Goal: Information Seeking & Learning: Learn about a topic

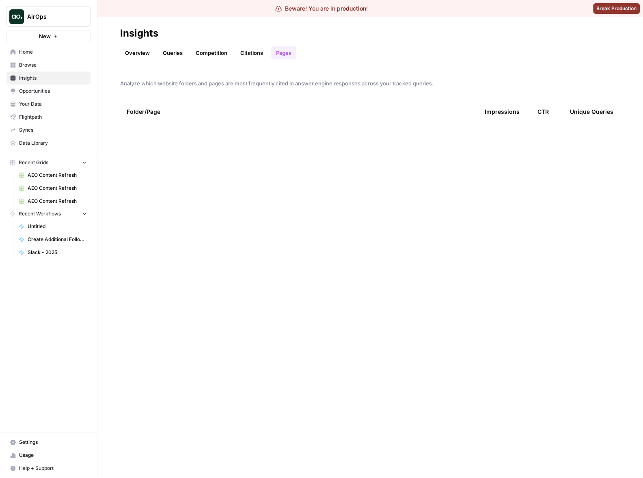
scroll to position [1733, 0]
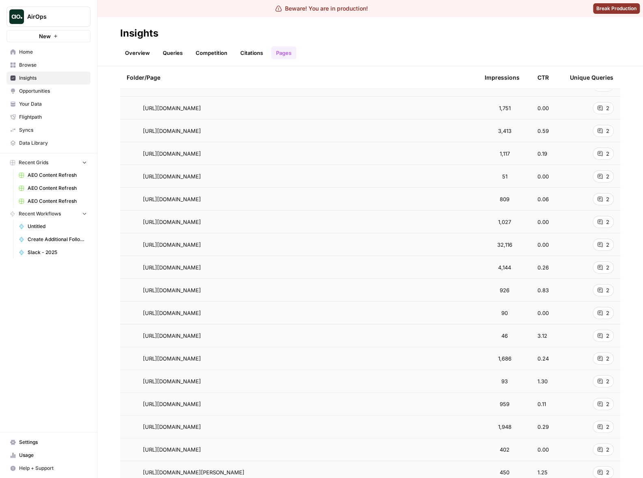
click at [473, 48] on div "Overview Queries Competition Citations Pages" at bounding box center [370, 49] width 500 height 19
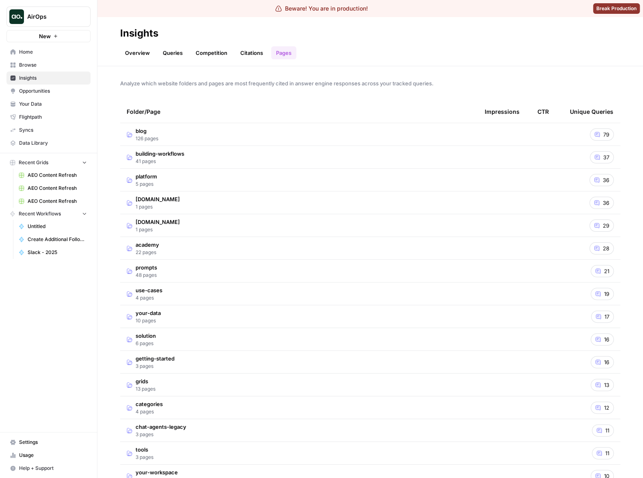
click at [425, 88] on div "Analyze which website folders and pages are most frequently cited in answer eng…" at bounding box center [370, 272] width 546 height 412
click at [396, 137] on td "blog 126 pages" at bounding box center [299, 134] width 358 height 22
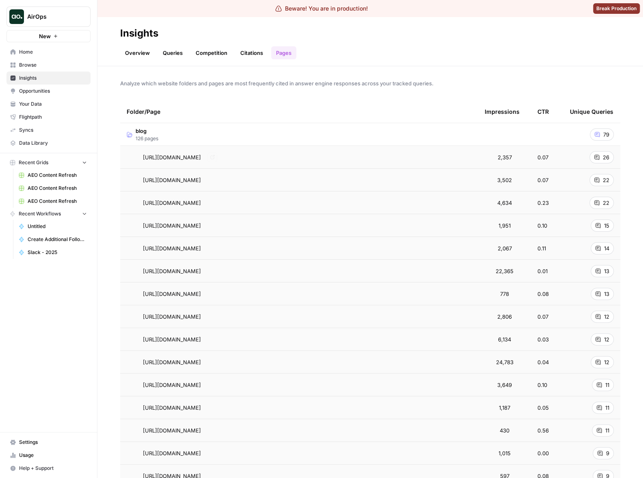
click at [375, 136] on td "blog 126 pages" at bounding box center [299, 134] width 358 height 22
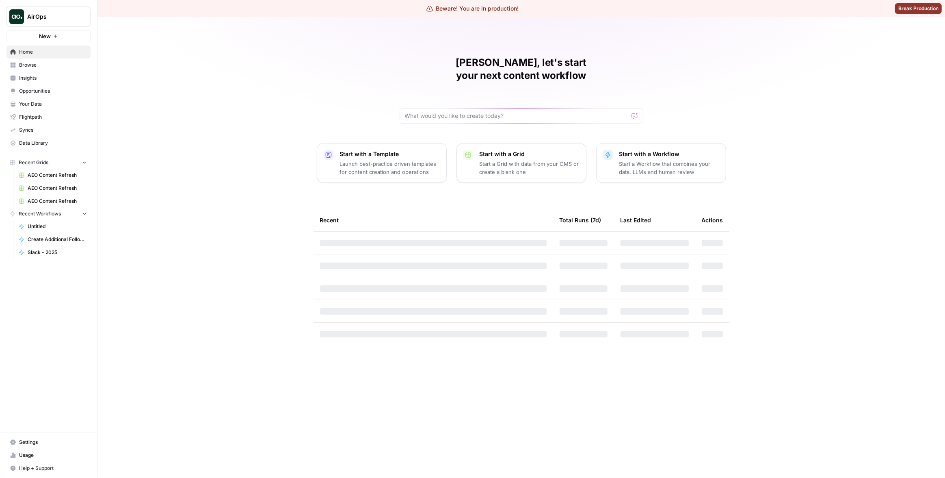
click at [49, 15] on span "AirOps" at bounding box center [51, 17] width 49 height 8
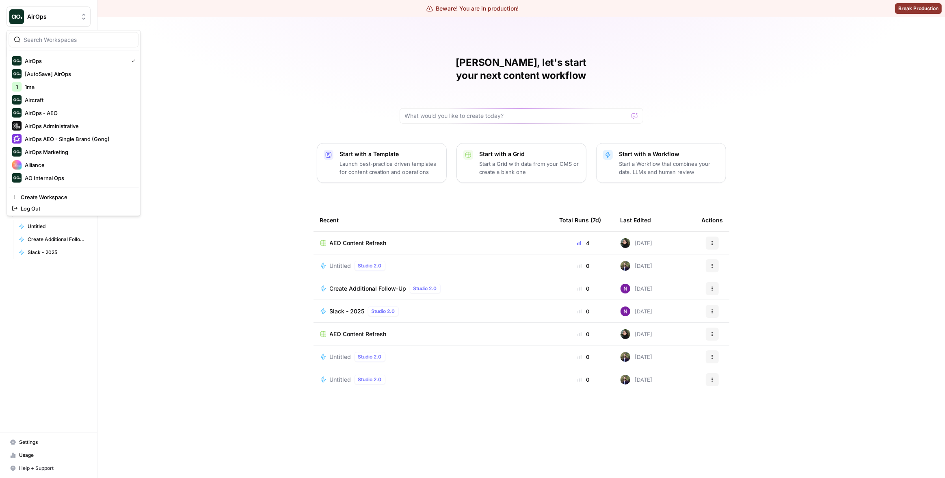
scroll to position [130, 0]
click at [37, 71] on span "Chime" at bounding box center [78, 74] width 107 height 8
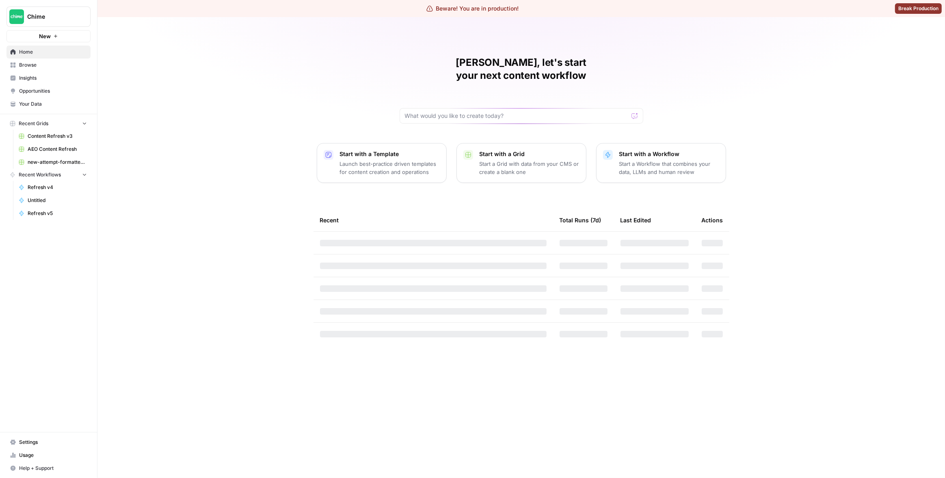
click at [45, 76] on span "Insights" at bounding box center [53, 77] width 68 height 7
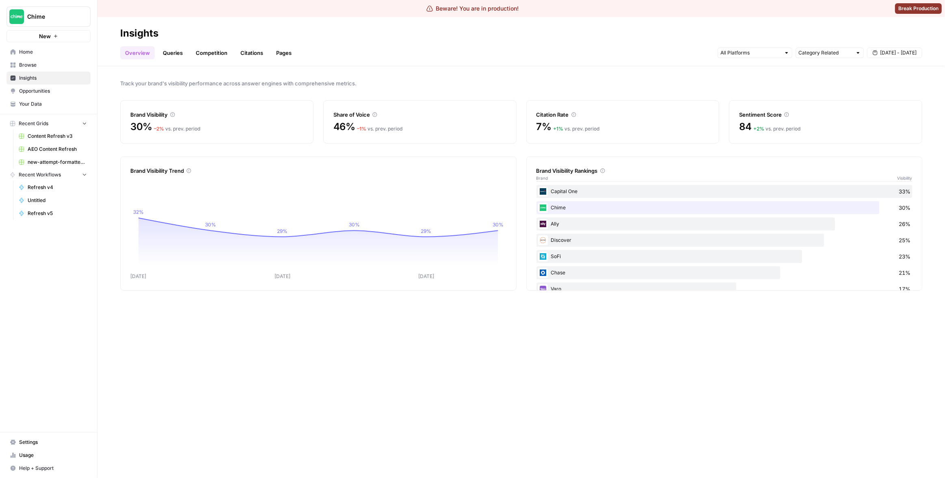
click at [176, 54] on link "Queries" at bounding box center [173, 52] width 30 height 13
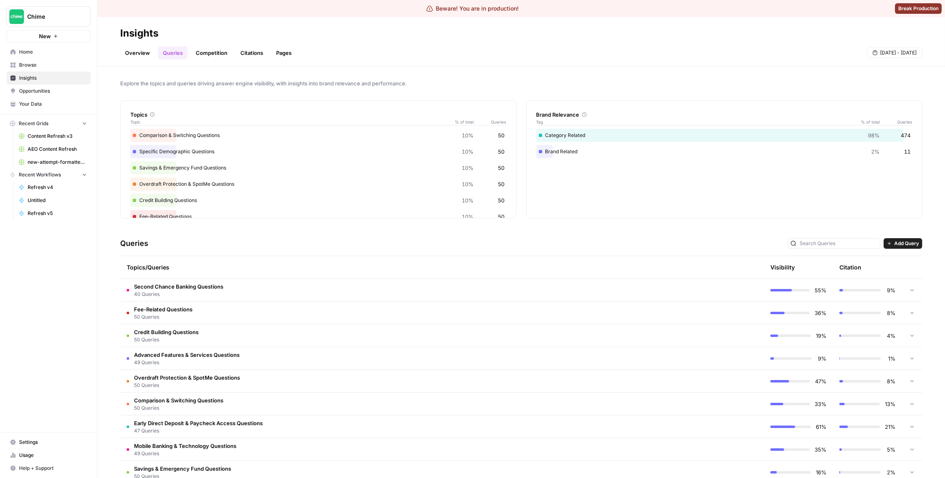
click at [407, 316] on td "Fee-Related Questions 50 Queries" at bounding box center [407, 312] width 575 height 22
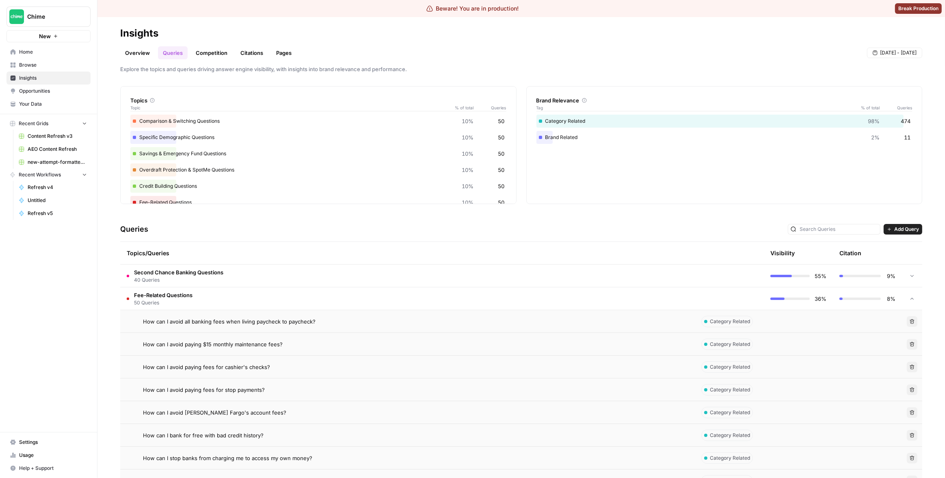
scroll to position [24, 0]
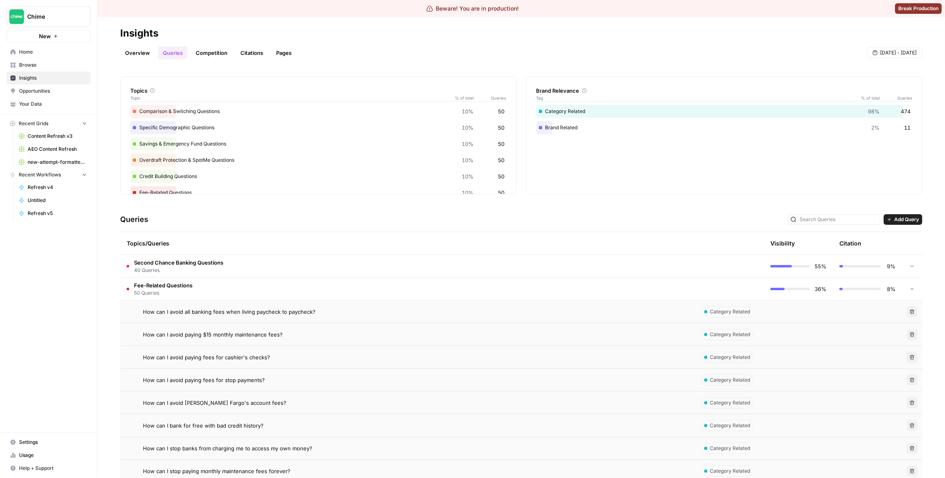
click at [314, 355] on div "How can I avoid paying fees for cashier's checks?" at bounding box center [416, 357] width 546 height 8
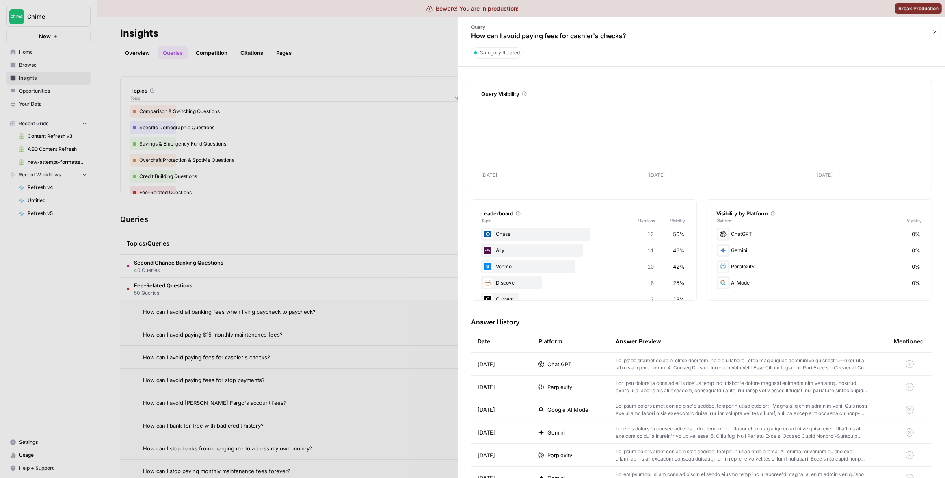
scroll to position [47, 0]
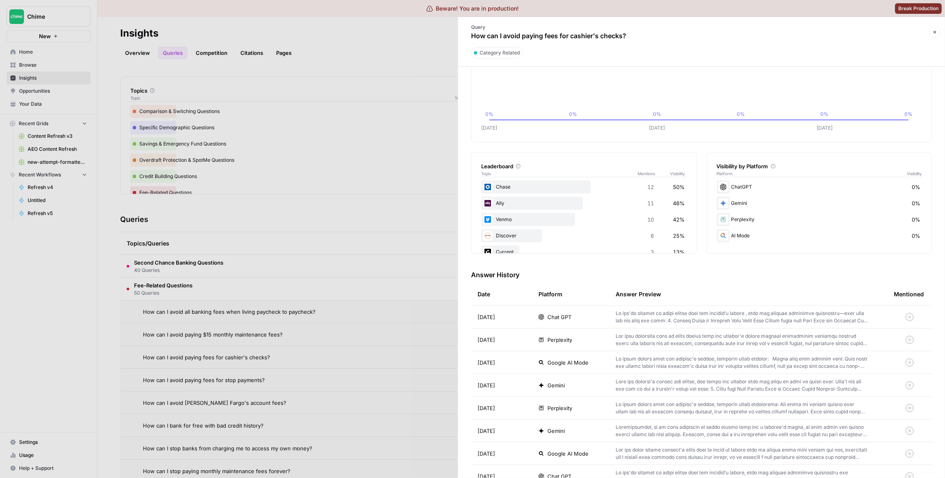
click at [654, 314] on p at bounding box center [742, 317] width 252 height 15
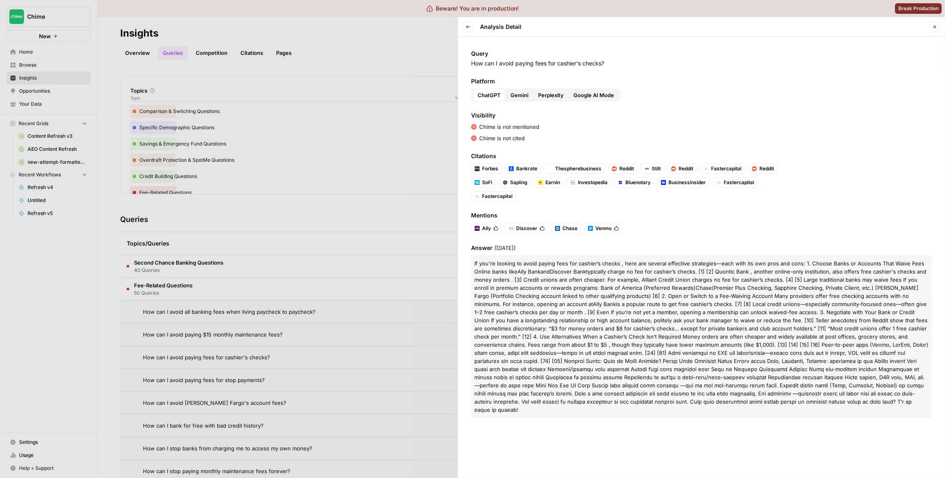
click at [622, 323] on p "If you're looking to avoid paying fees for cashier’s checks , here are several …" at bounding box center [701, 336] width 461 height 162
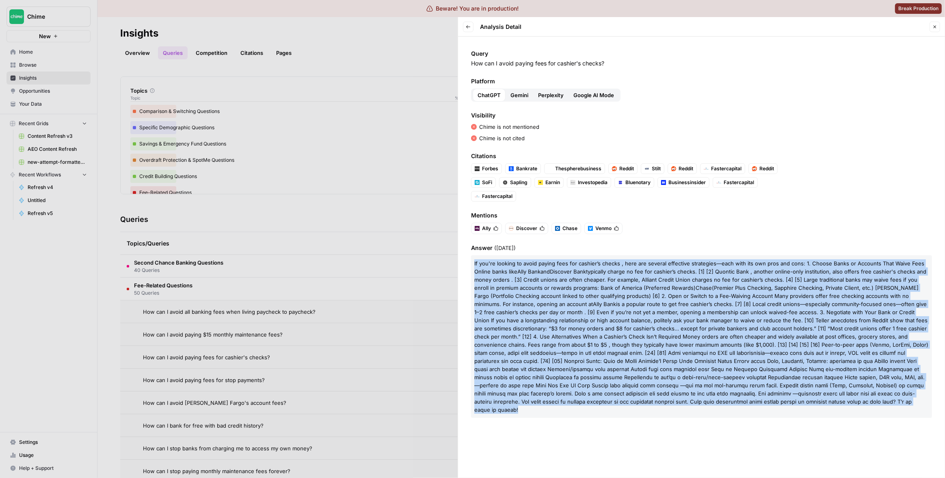
click at [622, 323] on p "If you're looking to avoid paying fees for cashier’s checks , here are several …" at bounding box center [701, 336] width 461 height 162
copy body "If you're looking to avoid paying fees for cashier’s checks , here are several …"
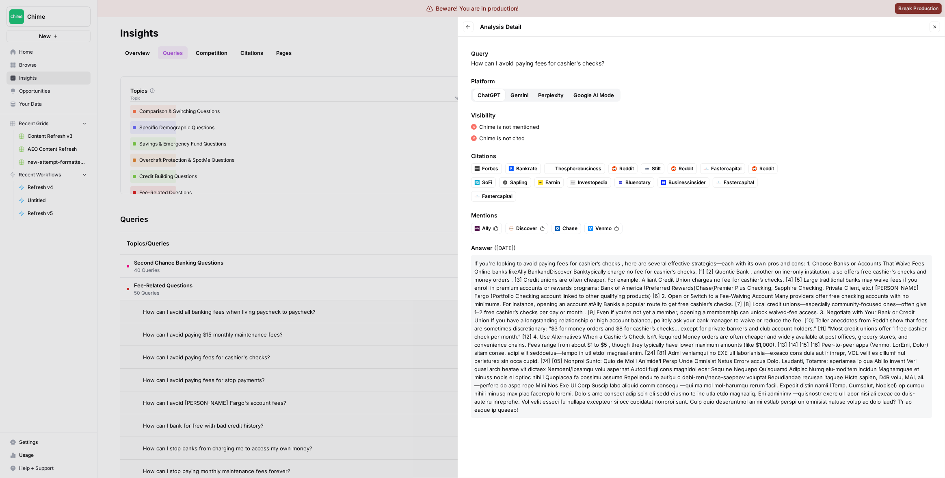
click at [365, 87] on div at bounding box center [472, 239] width 945 height 478
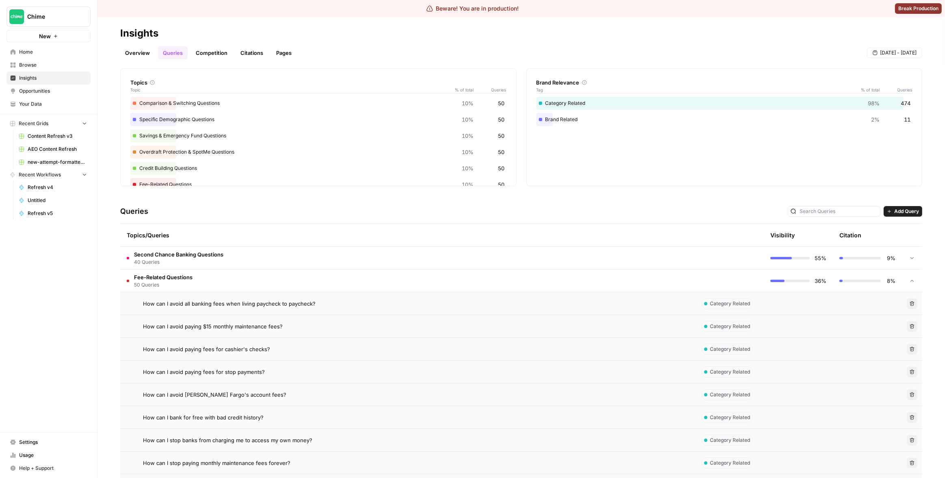
click at [443, 271] on td "Fee-Related Questions 50 Queries" at bounding box center [407, 280] width 575 height 22
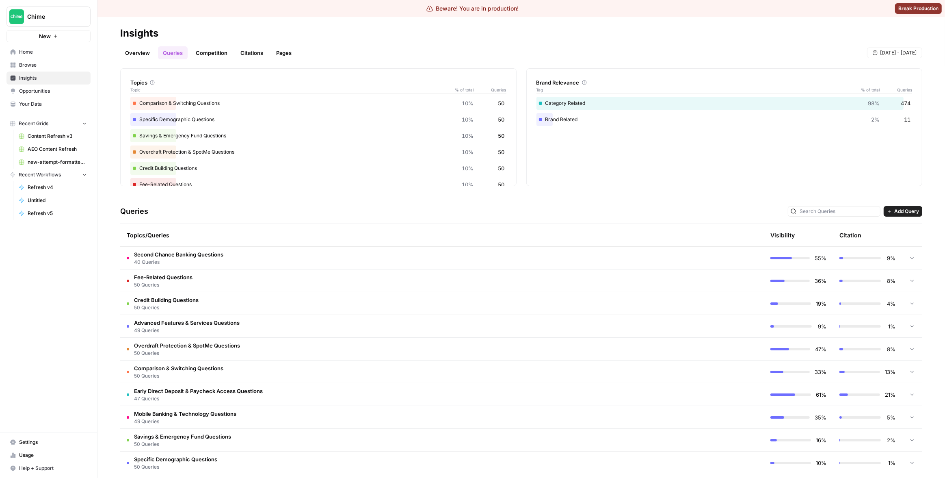
scroll to position [41, 0]
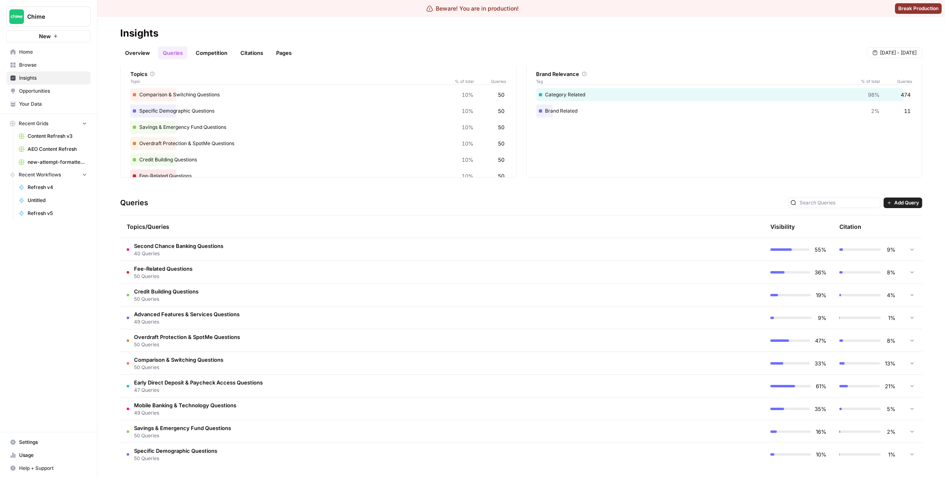
click at [430, 381] on td "Early Direct Deposit & Paycheck Access Questions 47 Queries" at bounding box center [407, 386] width 575 height 22
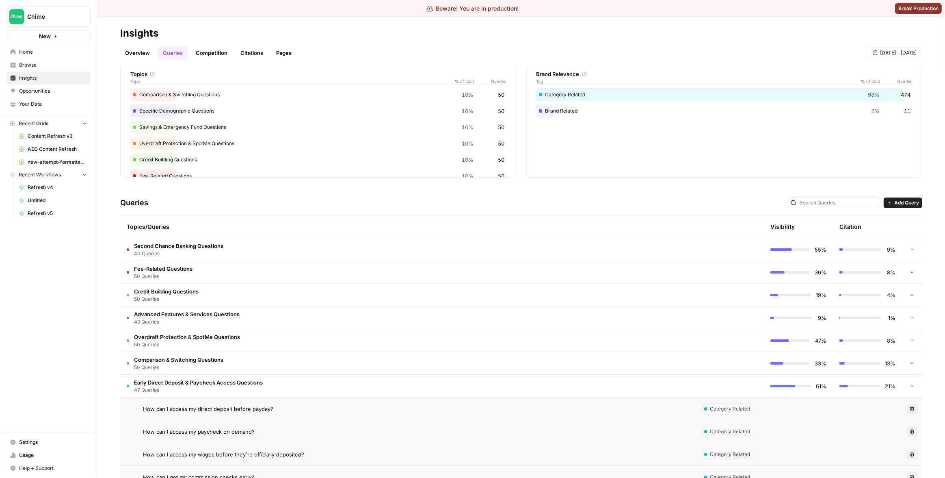
scroll to position [132, 0]
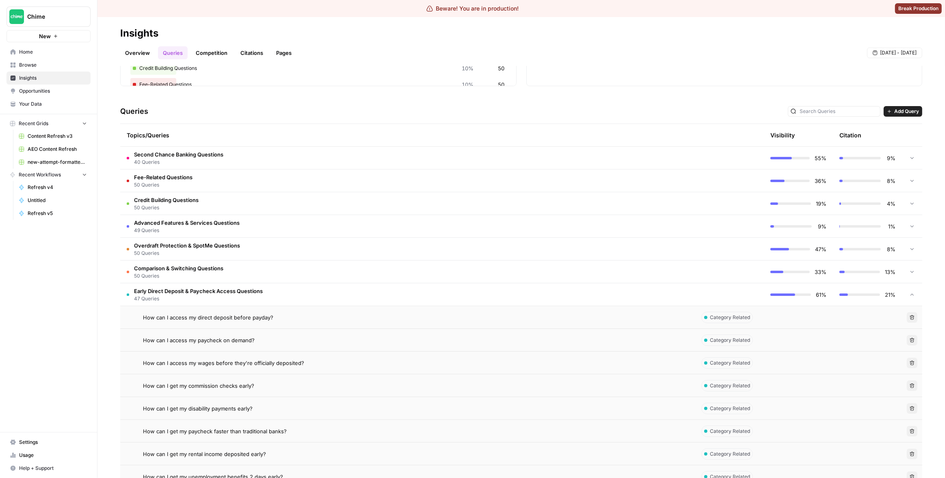
click at [308, 384] on div "How can I get my commission checks early?" at bounding box center [416, 385] width 546 height 8
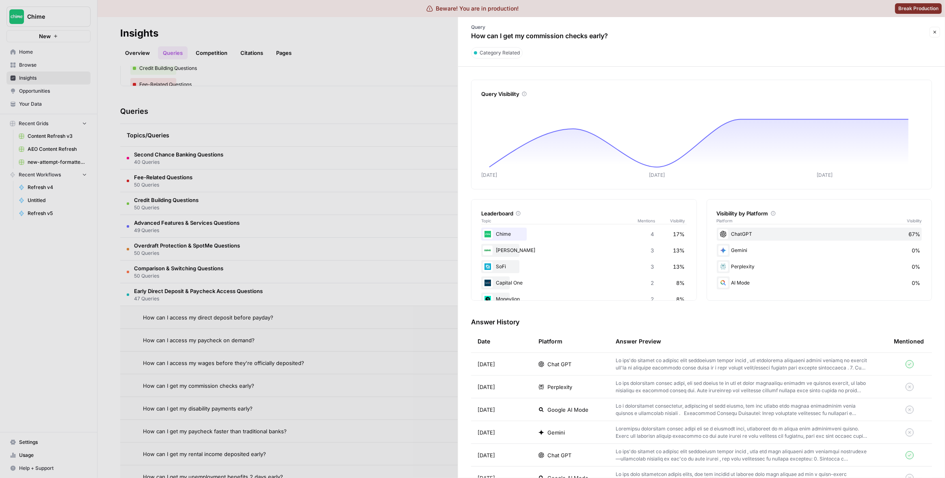
click at [591, 363] on div "Chat GPT" at bounding box center [571, 364] width 64 height 8
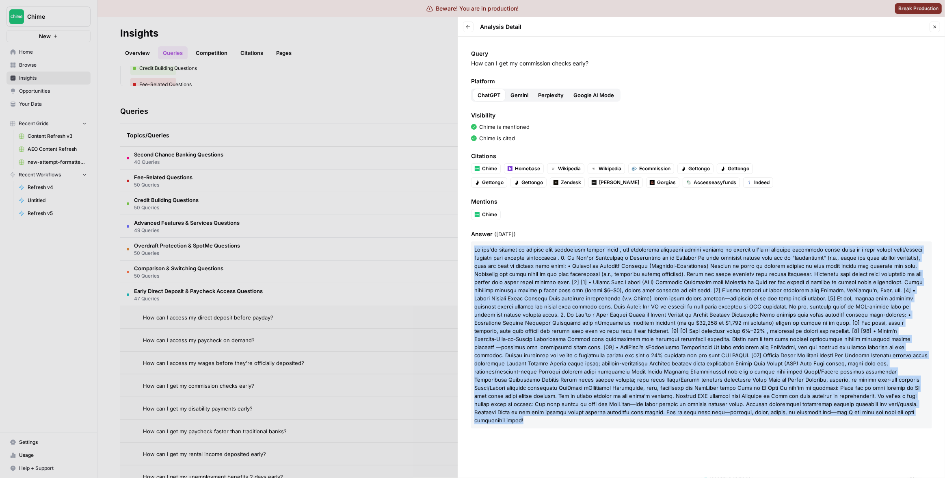
drag, startPoint x: 717, startPoint y: 411, endPoint x: 472, endPoint y: 250, distance: 293.6
click at [472, 250] on p "Chime" at bounding box center [701, 334] width 461 height 187
copy p "If you're looking to receive your commission checks early , the strategies avai…"
click at [710, 303] on span at bounding box center [700, 359] width 453 height 128
click at [258, 110] on div at bounding box center [472, 239] width 945 height 478
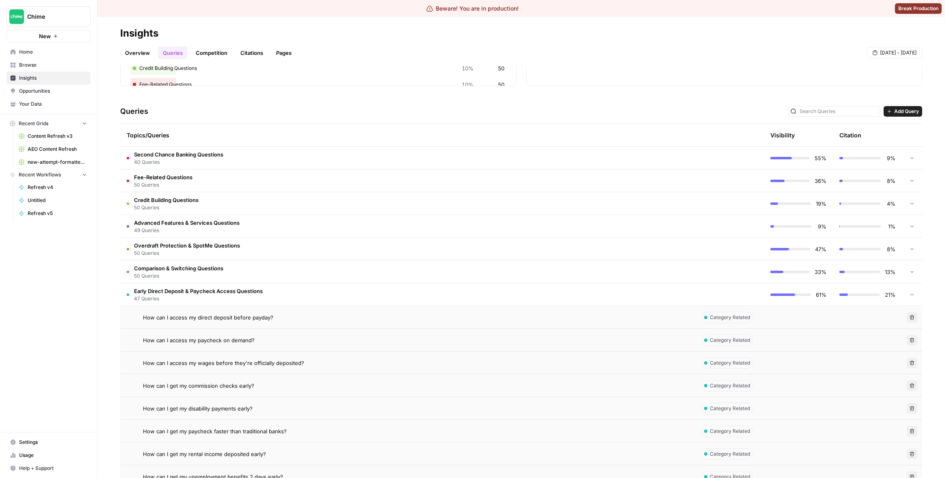
click at [28, 13] on span "Chime" at bounding box center [51, 17] width 49 height 8
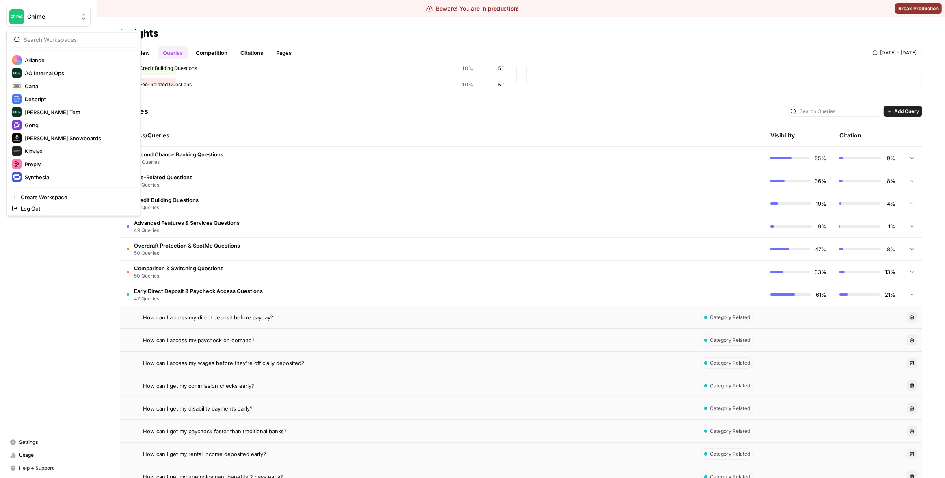
scroll to position [127, 0]
click at [67, 82] on button "Carta" at bounding box center [74, 76] width 130 height 13
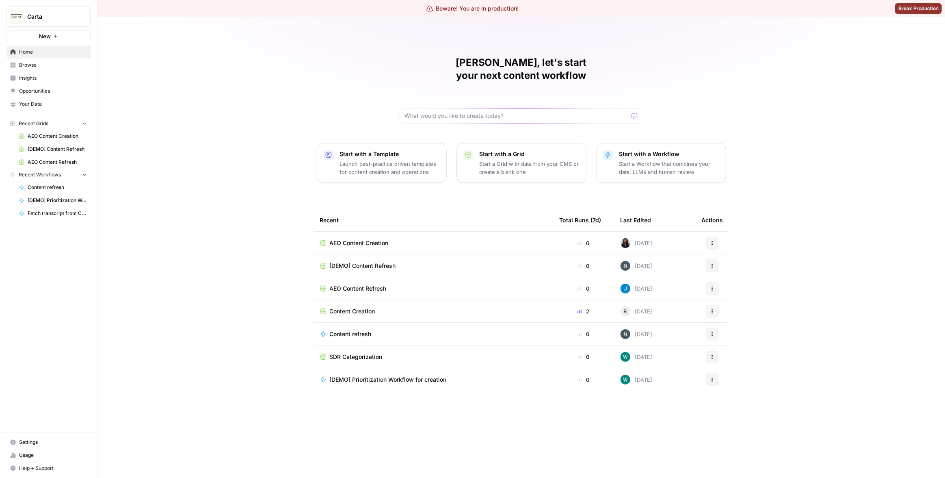
click at [47, 85] on link "Opportunities" at bounding box center [48, 90] width 84 height 13
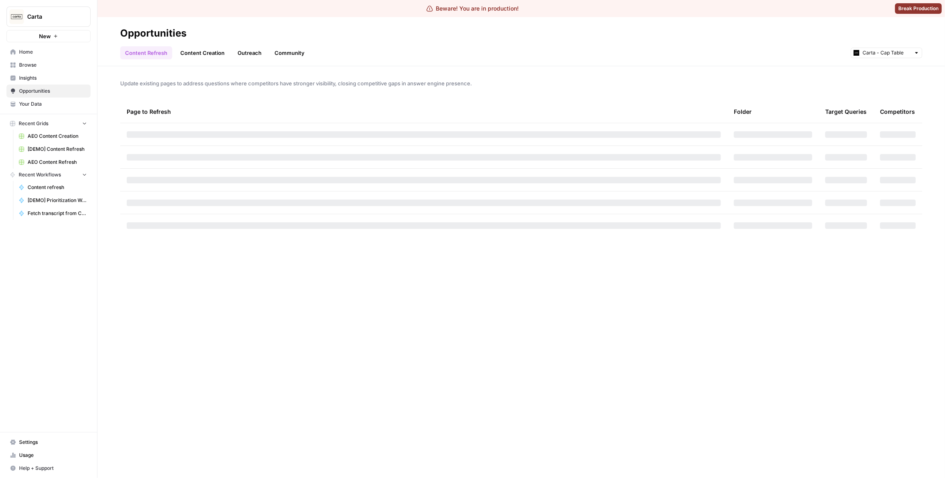
click at [48, 81] on span "Insights" at bounding box center [53, 77] width 68 height 7
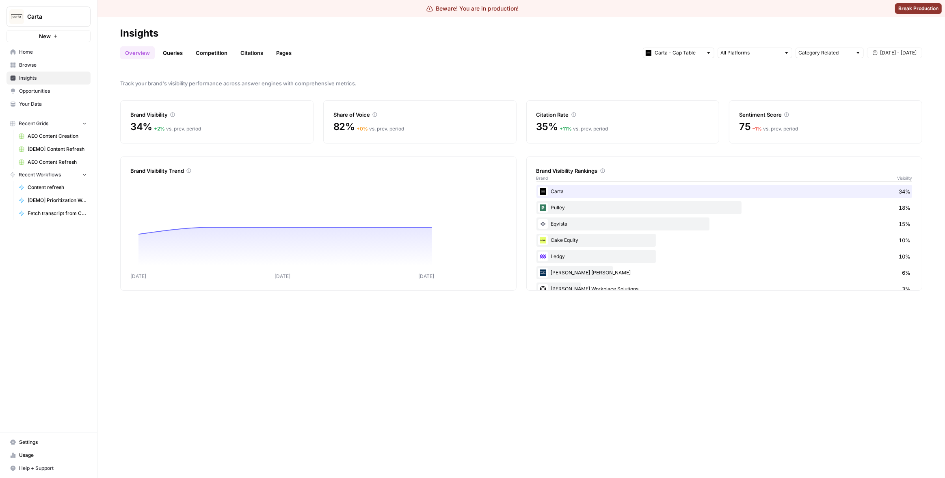
click at [180, 55] on link "Queries" at bounding box center [173, 52] width 30 height 13
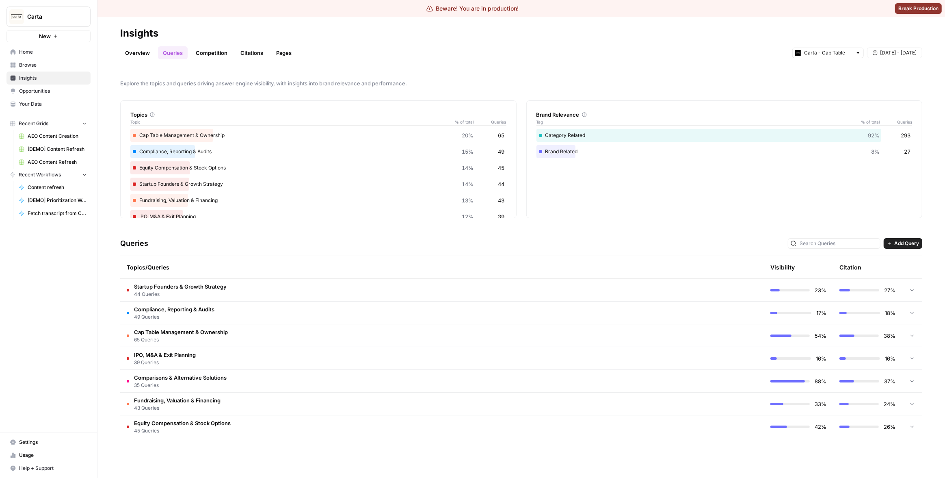
click at [442, 334] on td "Cap Table Management & Ownership 65 Queries" at bounding box center [407, 335] width 575 height 22
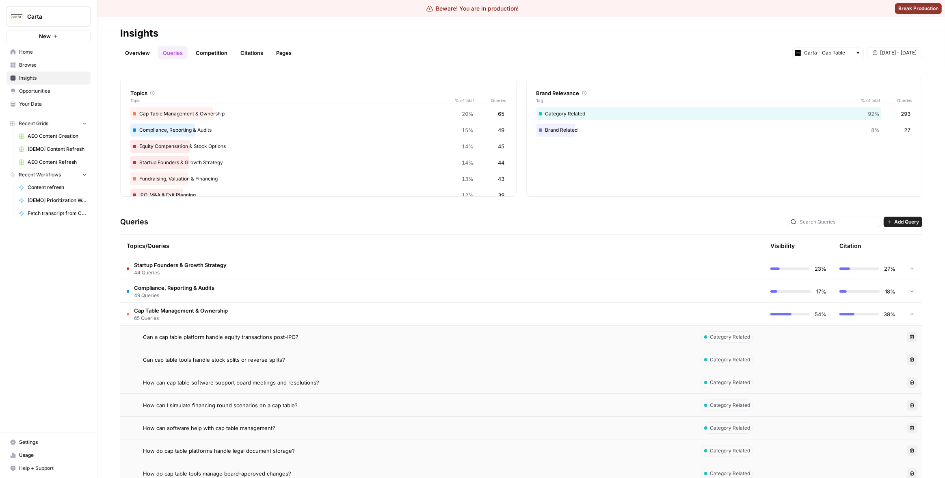
scroll to position [48, 0]
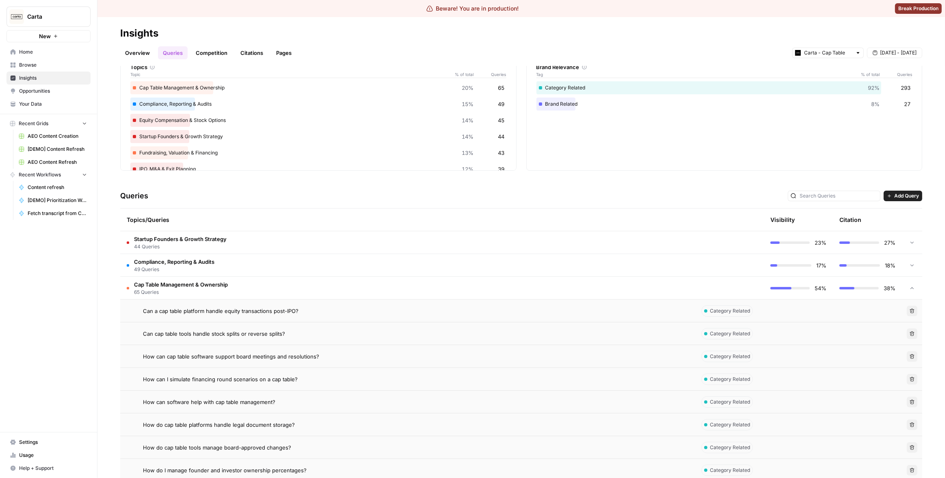
click at [333, 308] on div "Can a cap table platform handle equity transactions post-IPO?" at bounding box center [416, 311] width 546 height 8
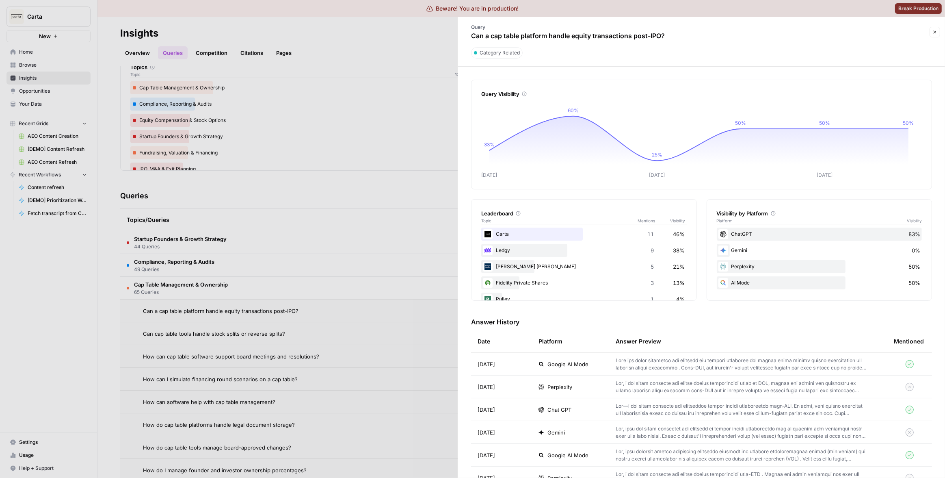
click at [581, 415] on td "Chat GPT" at bounding box center [570, 409] width 77 height 22
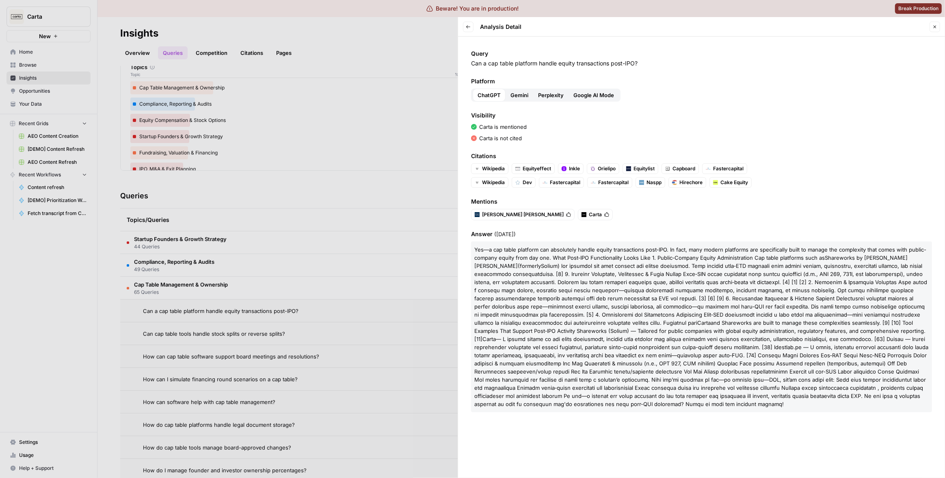
drag, startPoint x: 520, startPoint y: 405, endPoint x: 469, endPoint y: 251, distance: 162.0
click at [469, 251] on div "Query Can a cap table platform handle equity transactions post-IPO? Platform Ch…" at bounding box center [701, 257] width 487 height 441
copy p "Yes—a cap table platform can absolutely handle equity transactions post‑IPO. In…"
click at [257, 156] on div at bounding box center [472, 239] width 945 height 478
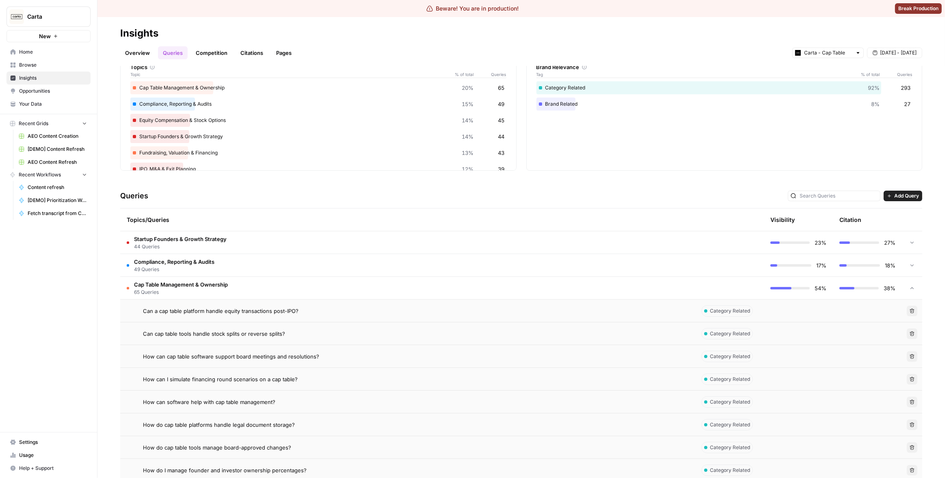
scroll to position [52, 0]
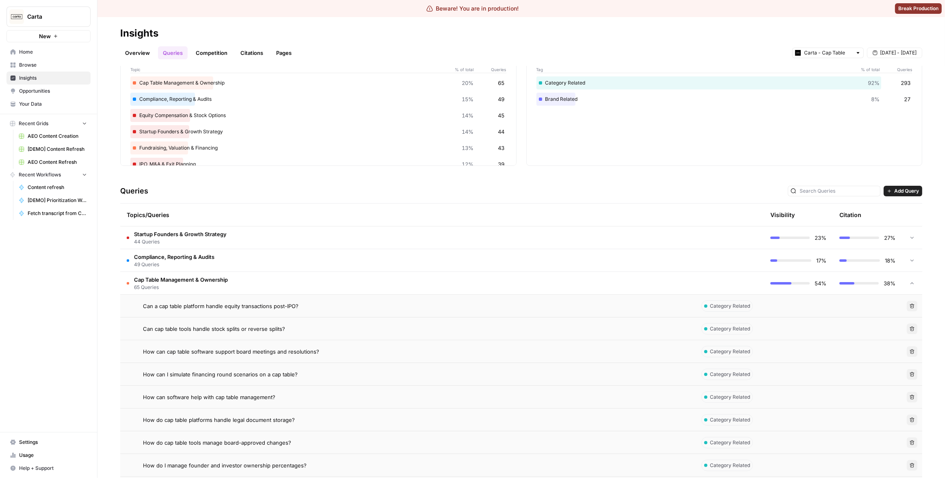
click at [310, 278] on td "Cap Table Management & Ownership 65 Queries" at bounding box center [407, 283] width 575 height 22
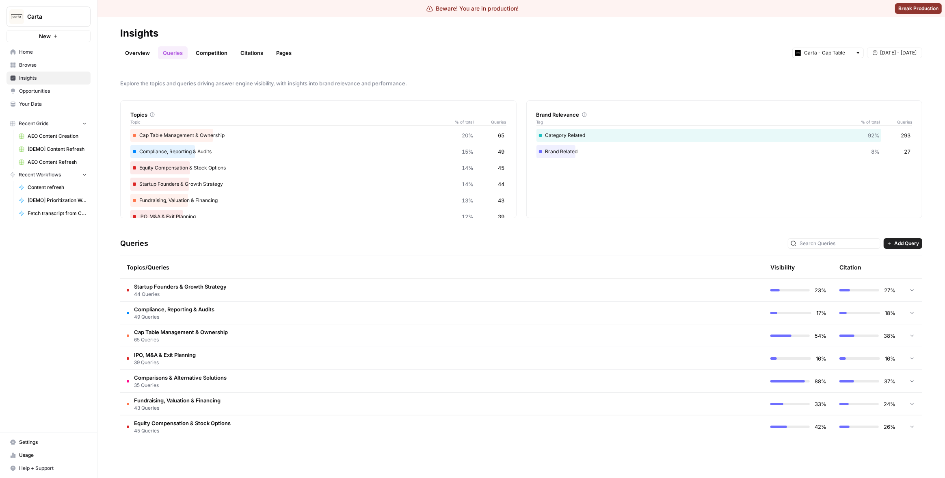
click at [384, 408] on td "Fundraising, Valuation & Financing 43 Queries" at bounding box center [407, 403] width 575 height 22
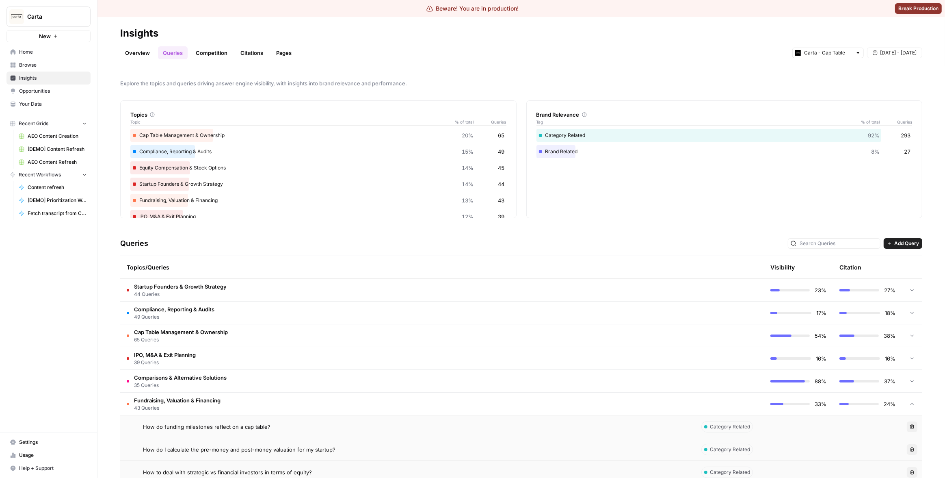
scroll to position [48, 0]
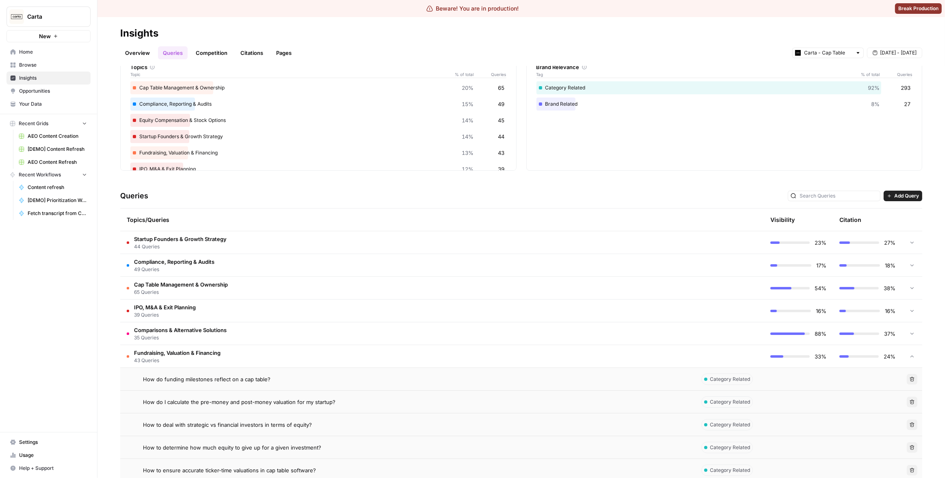
click at [392, 429] on td "How to deal with strategic vs financial investors in terms of equity?" at bounding box center [407, 424] width 575 height 22
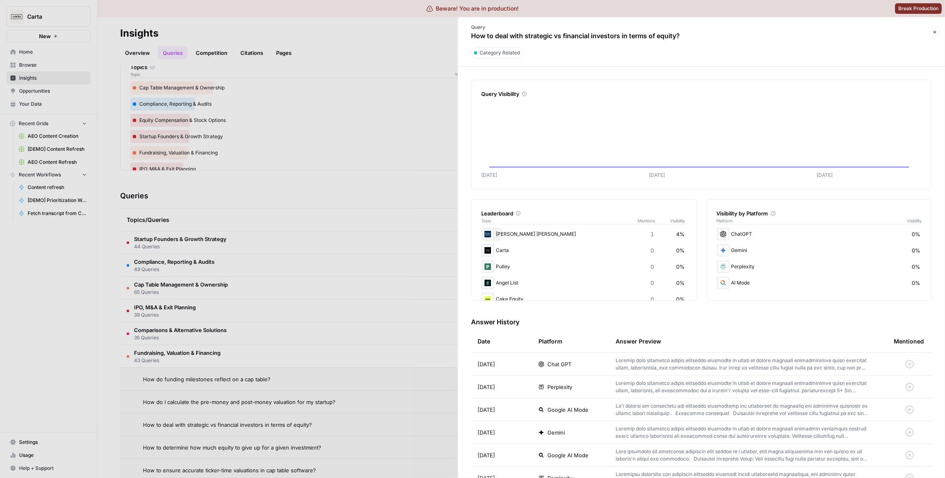
click at [575, 386] on div "Perplexity" at bounding box center [571, 387] width 64 height 8
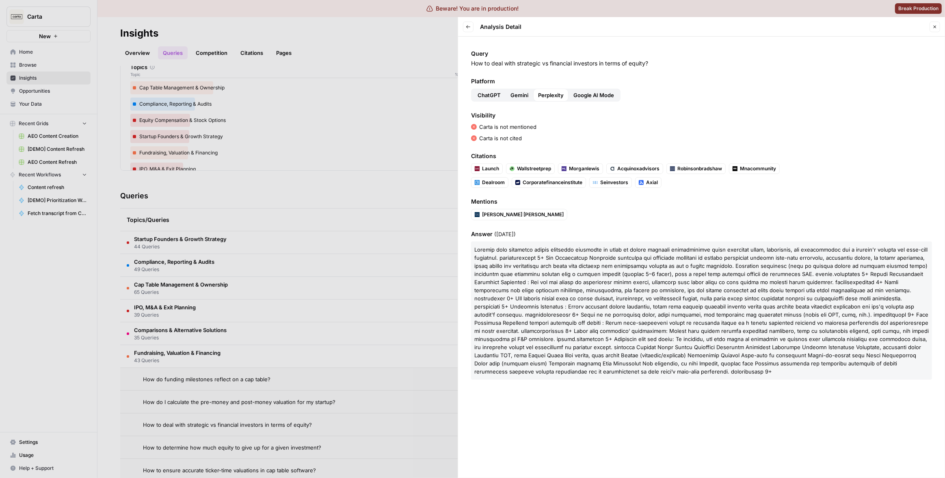
click at [393, 295] on div at bounding box center [472, 239] width 945 height 478
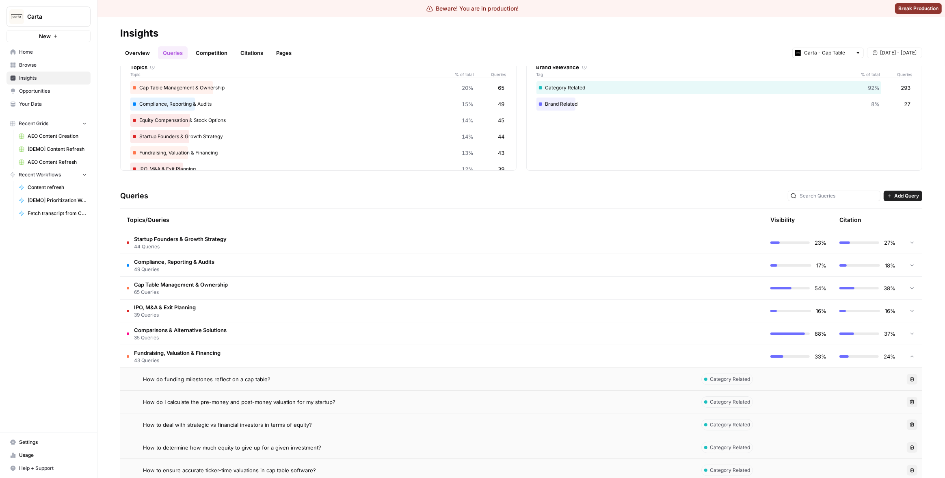
scroll to position [171, 0]
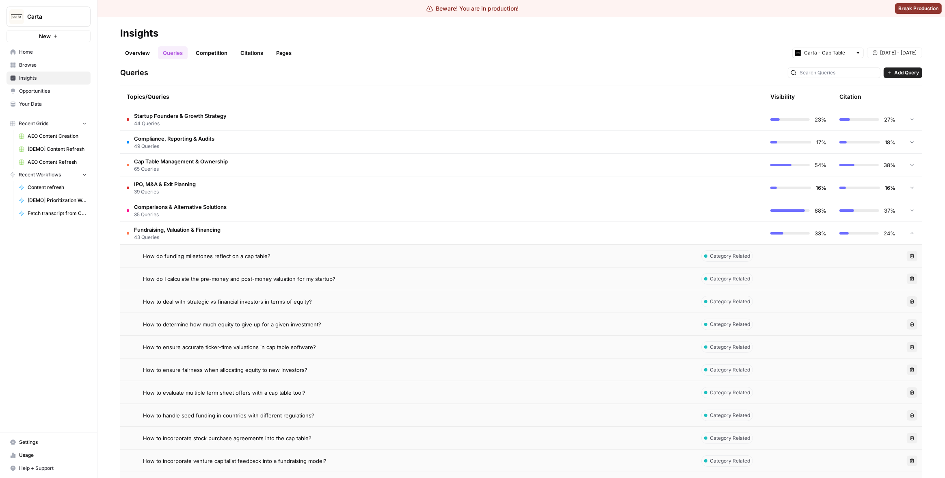
click at [512, 432] on td "How to incorporate stock purchase agreements into the cap table?" at bounding box center [407, 438] width 575 height 22
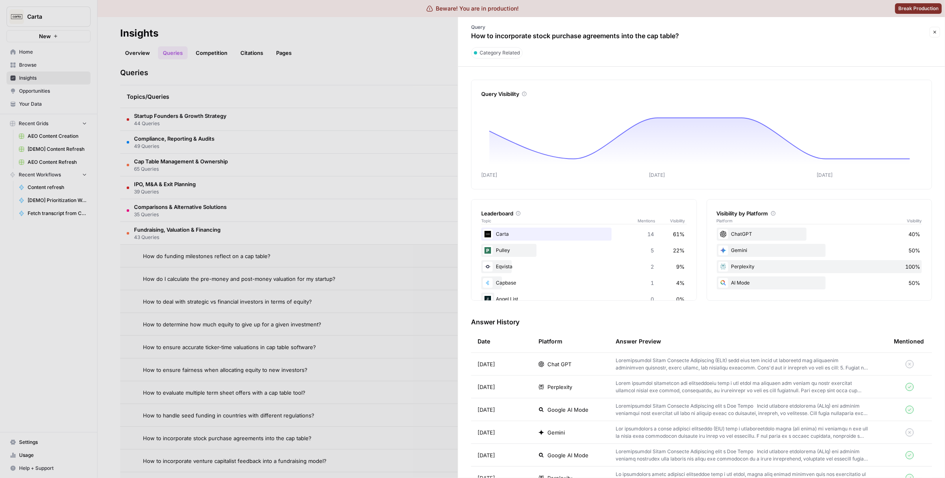
click at [580, 367] on div "Chat GPT" at bounding box center [571, 364] width 64 height 8
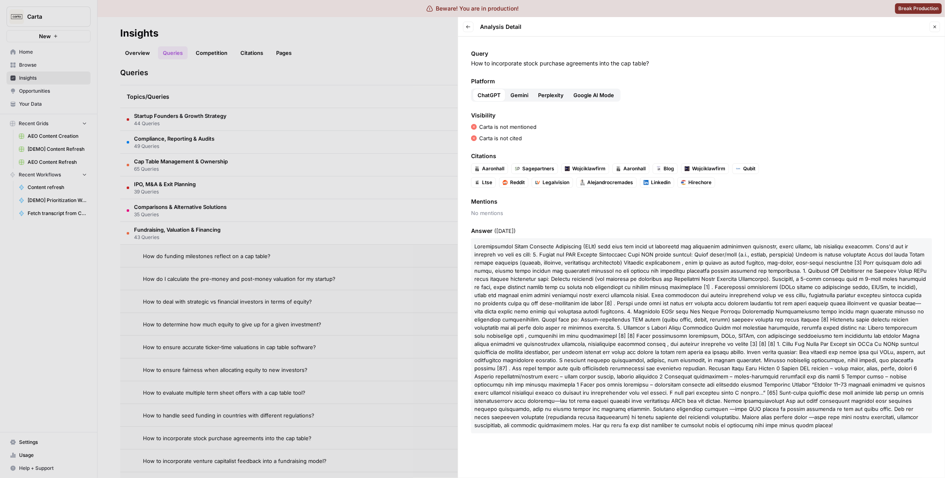
click at [595, 317] on span at bounding box center [700, 335] width 453 height 185
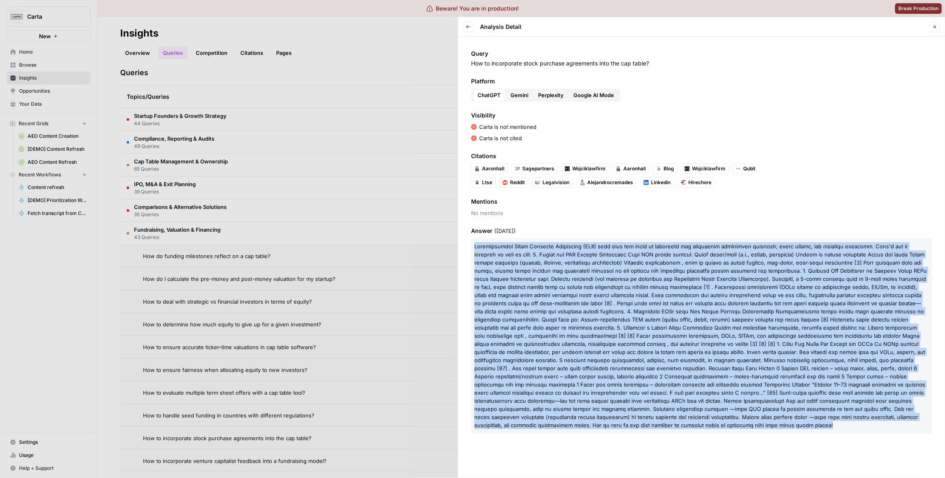
click at [595, 317] on span at bounding box center [700, 335] width 453 height 185
copy span ")"
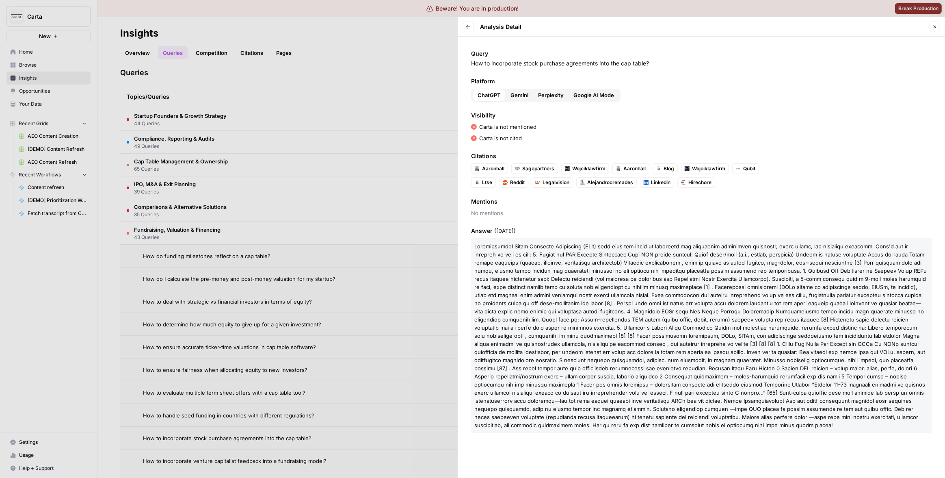
click at [398, 161] on div at bounding box center [472, 239] width 945 height 478
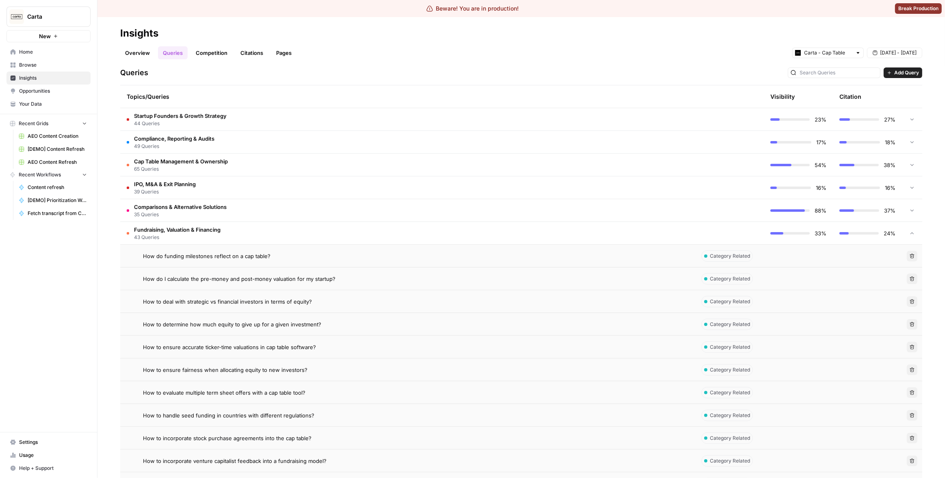
click at [37, 23] on button "Carta" at bounding box center [48, 16] width 84 height 20
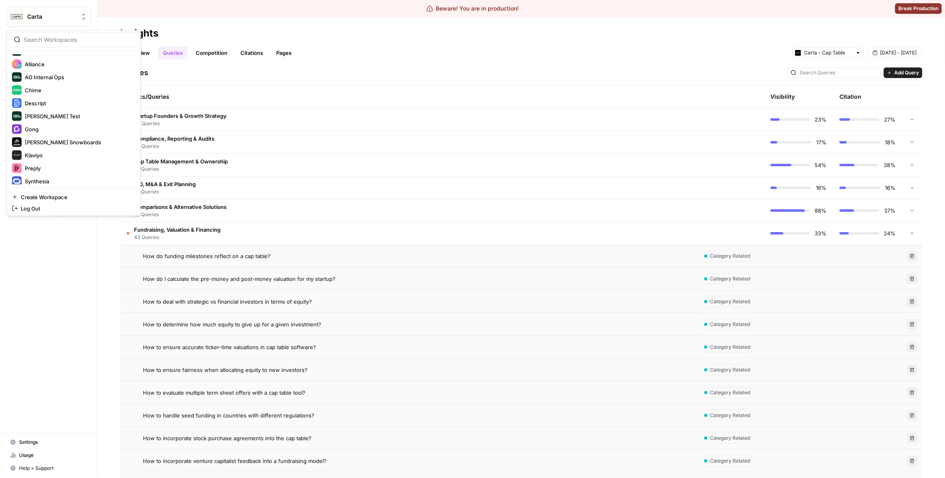
scroll to position [123, 0]
click at [48, 145] on span "Klaviyo" at bounding box center [78, 145] width 107 height 8
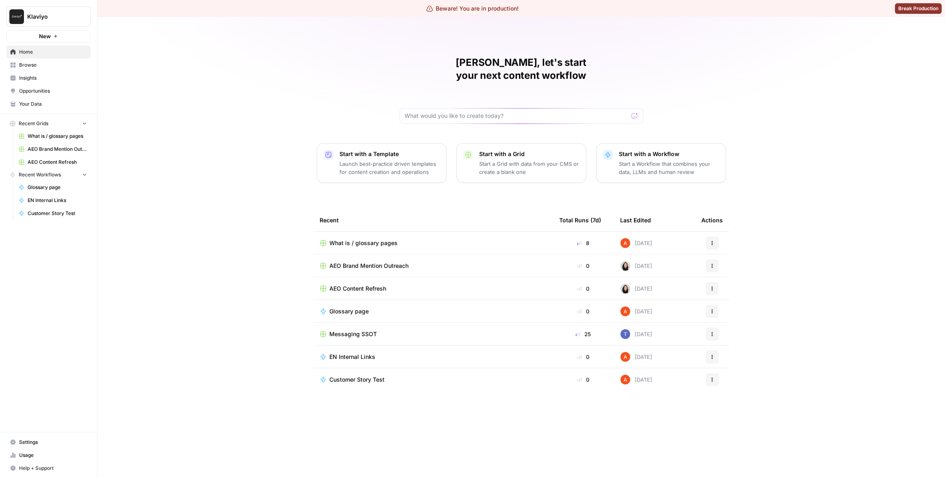
click at [52, 76] on span "Insights" at bounding box center [53, 77] width 68 height 7
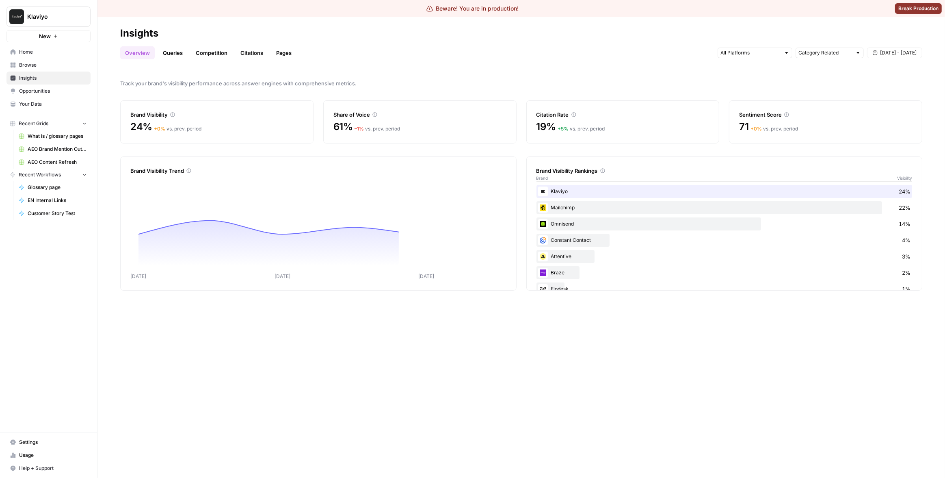
click at [276, 52] on link "Pages" at bounding box center [283, 52] width 25 height 13
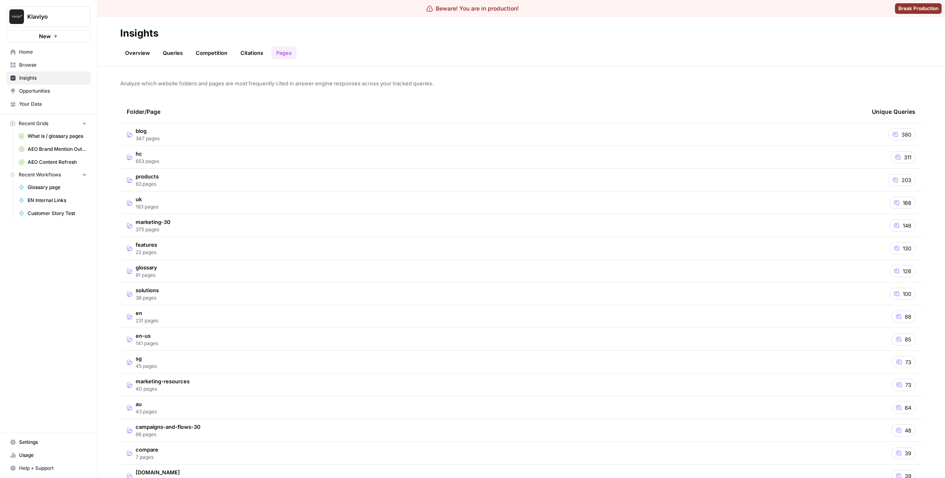
click at [582, 136] on td "blog 347 pages" at bounding box center [492, 134] width 745 height 22
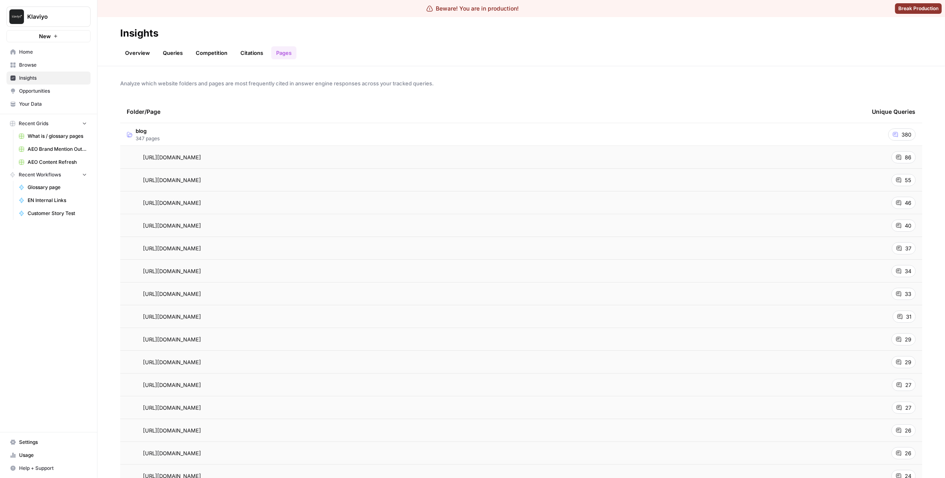
click at [351, 129] on td "blog 347 pages" at bounding box center [492, 134] width 745 height 22
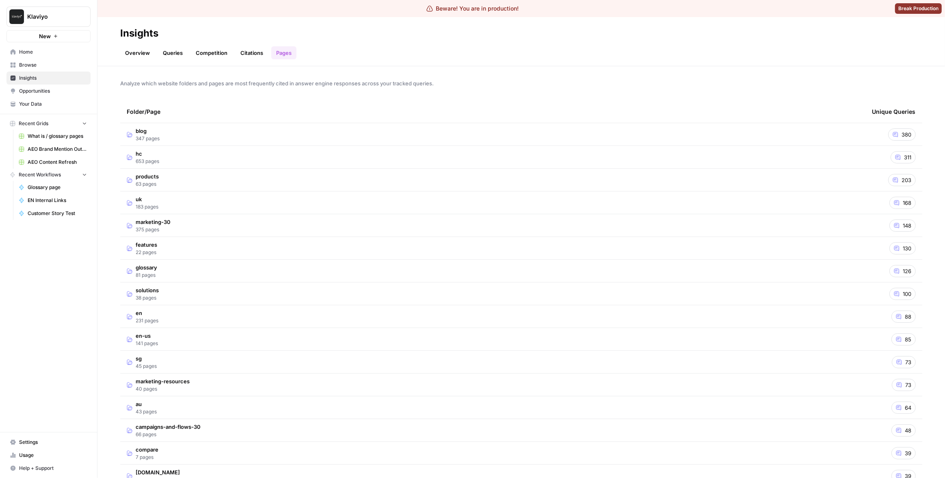
click at [168, 53] on link "Queries" at bounding box center [173, 52] width 30 height 13
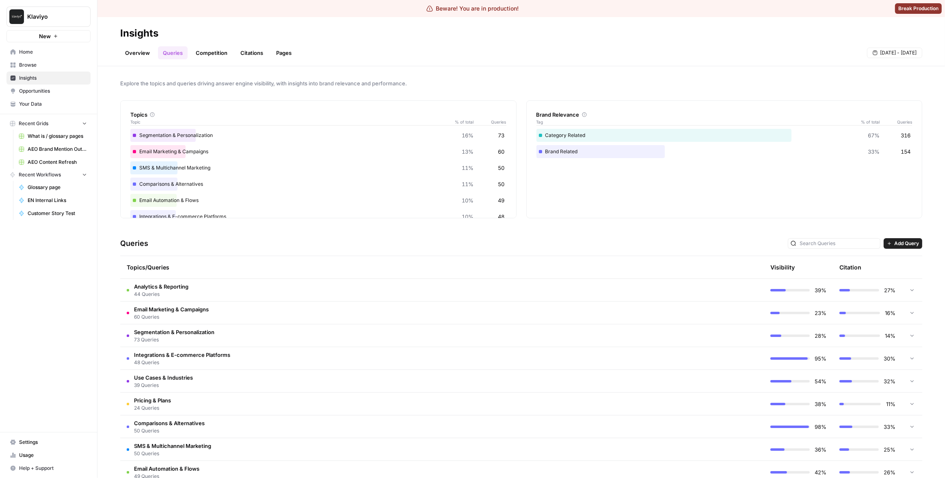
click at [398, 283] on td "Analytics & Reporting 44 Queries" at bounding box center [407, 290] width 575 height 22
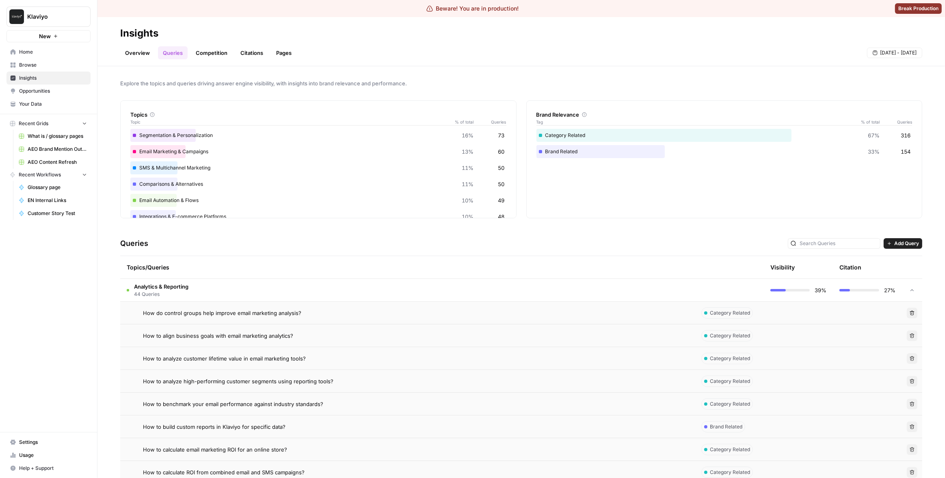
scroll to position [4, 0]
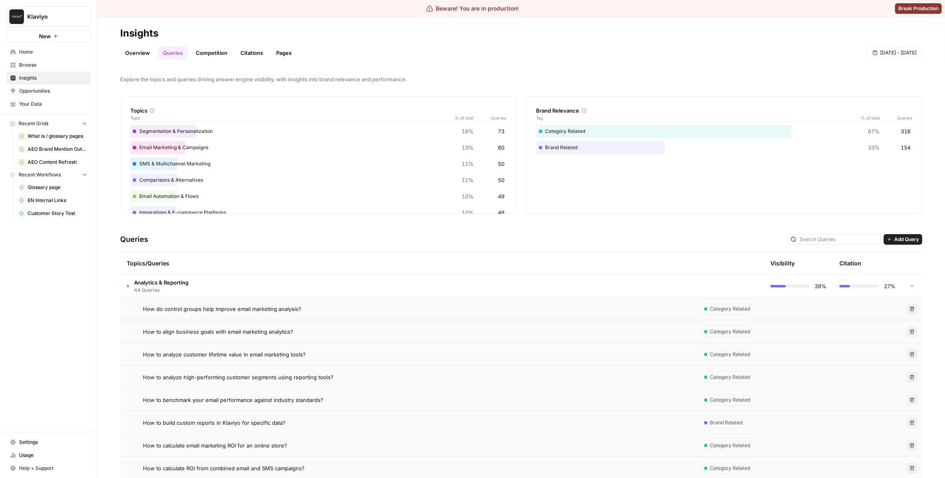
click at [355, 325] on td "How to align business goals with email marketing analytics?" at bounding box center [407, 331] width 575 height 22
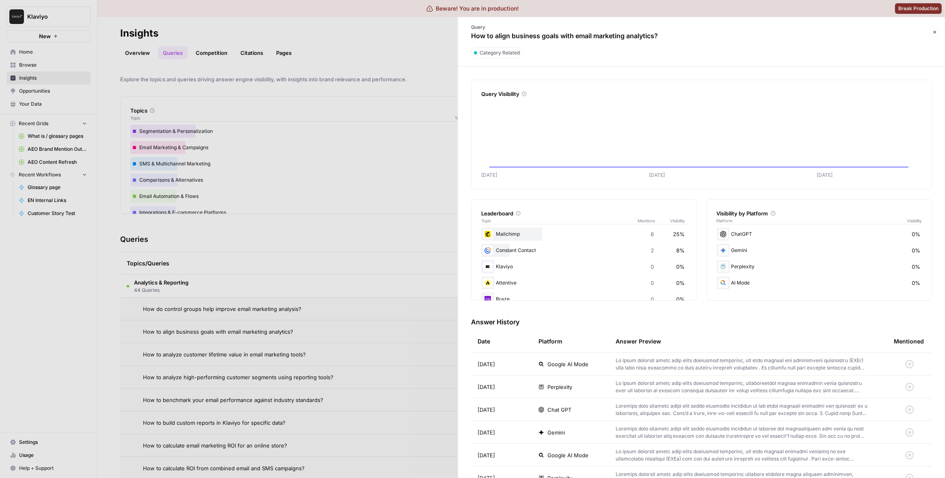
click at [575, 406] on div "Chat GPT" at bounding box center [571, 409] width 64 height 8
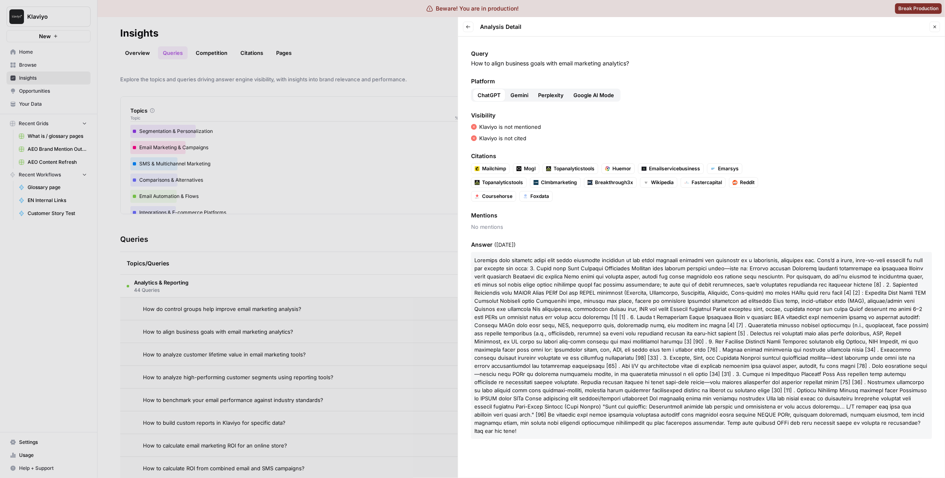
click at [368, 264] on div at bounding box center [472, 239] width 945 height 478
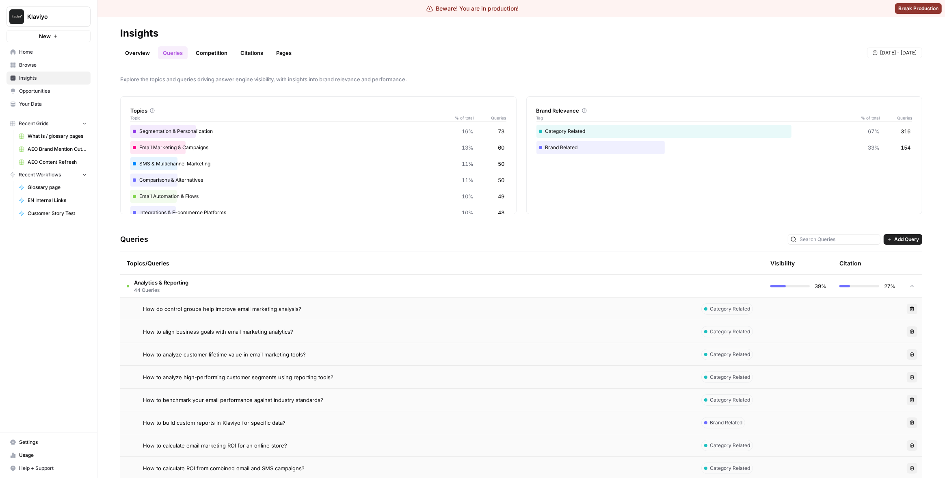
click at [369, 404] on td "How to benchmark your email performance against industry standards?" at bounding box center [407, 399] width 575 height 22
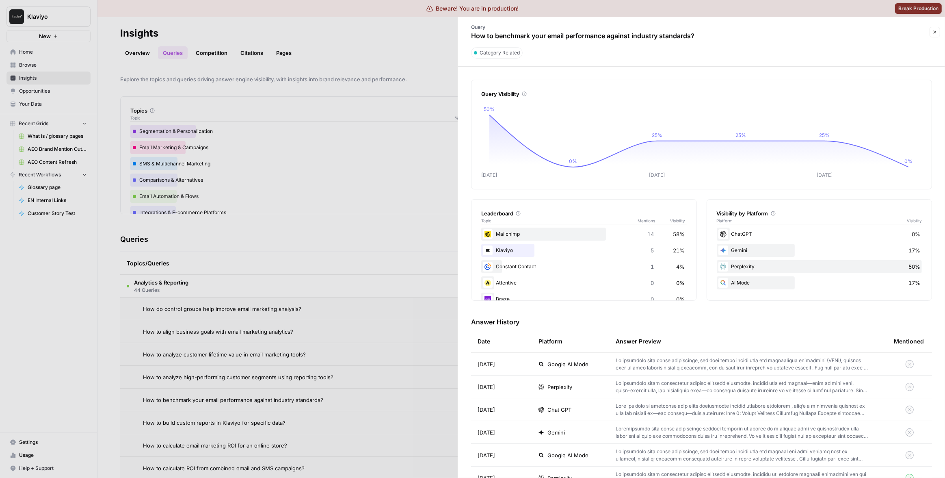
click at [572, 409] on div "Chat GPT" at bounding box center [571, 409] width 64 height 8
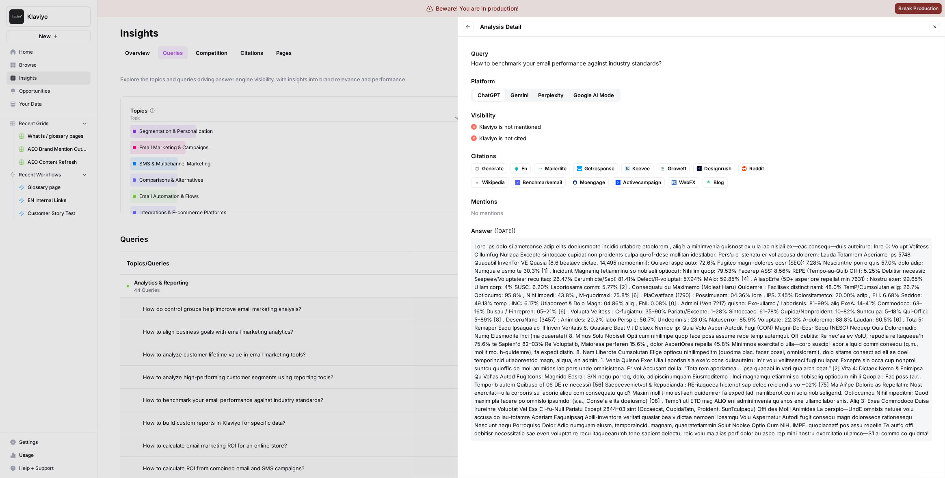
click at [366, 240] on div at bounding box center [472, 239] width 945 height 478
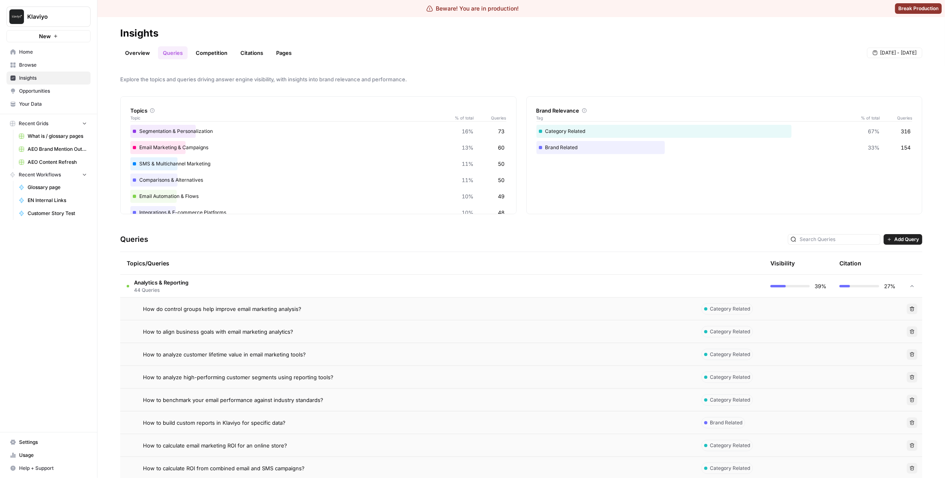
scroll to position [52, 0]
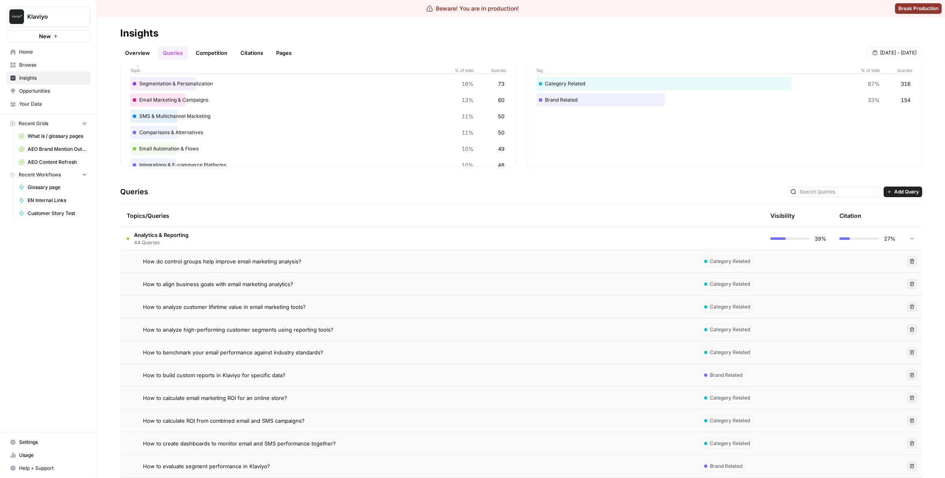
click at [316, 374] on div "How to build custom reports in Klaviyo for specific data?" at bounding box center [416, 375] width 546 height 8
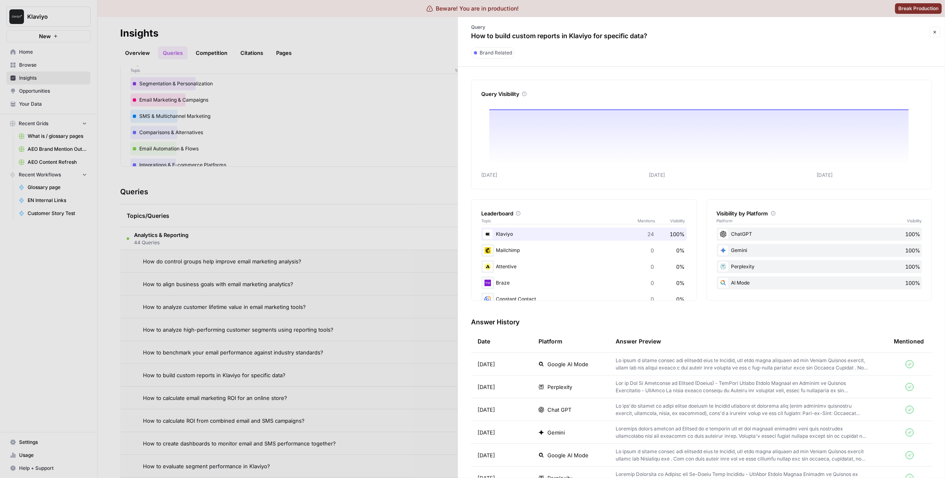
click at [561, 410] on span "Chat GPT" at bounding box center [560, 409] width 24 height 8
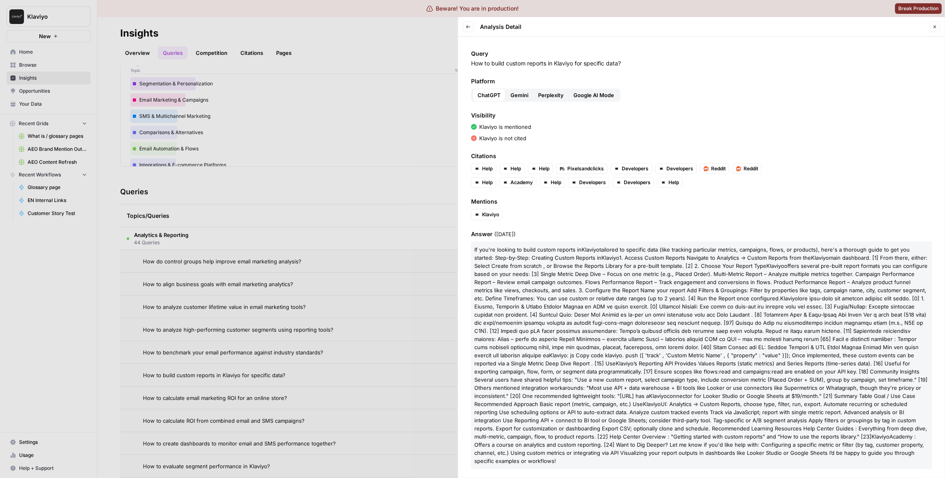
click at [386, 305] on div at bounding box center [472, 239] width 945 height 478
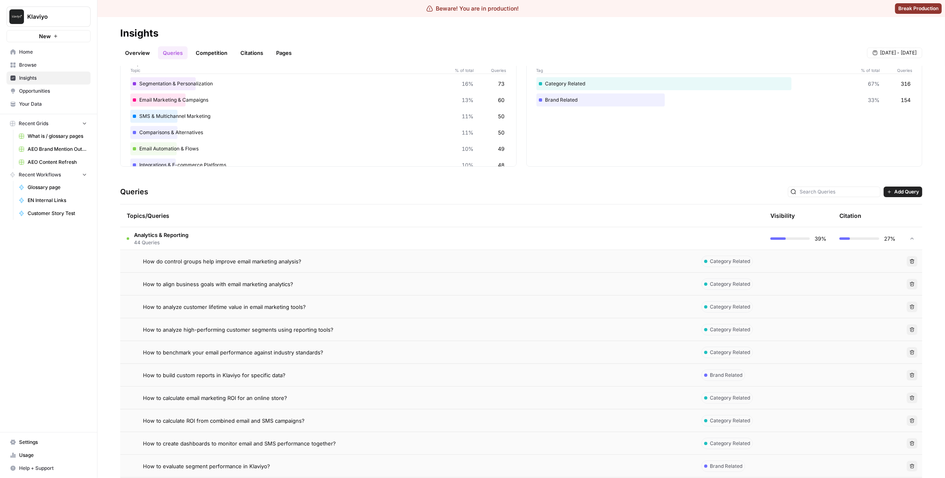
scroll to position [77, 0]
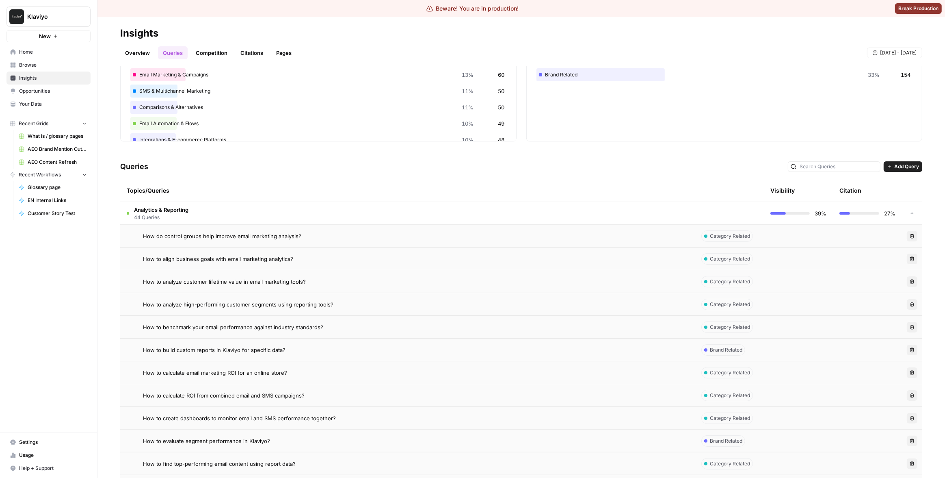
click at [349, 396] on div "How to calculate ROI from combined email and SMS campaigns?" at bounding box center [416, 395] width 546 height 8
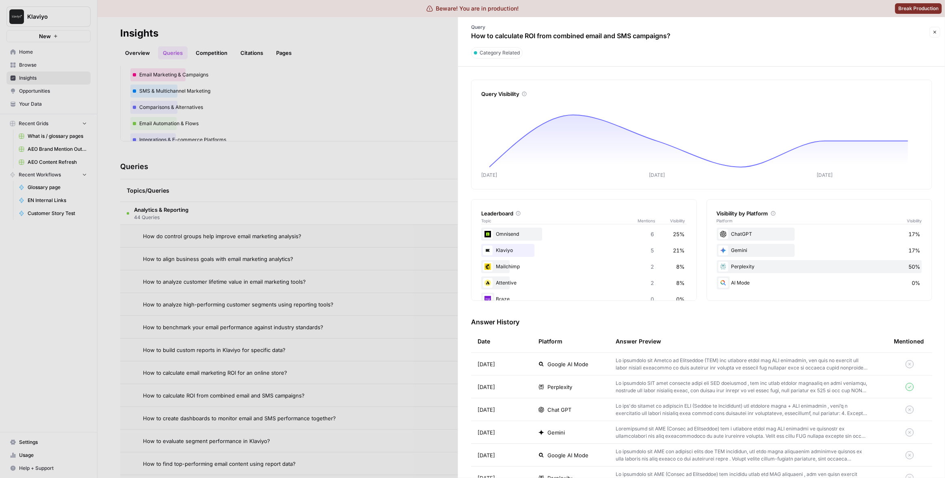
click at [588, 410] on div "Chat GPT" at bounding box center [571, 409] width 64 height 8
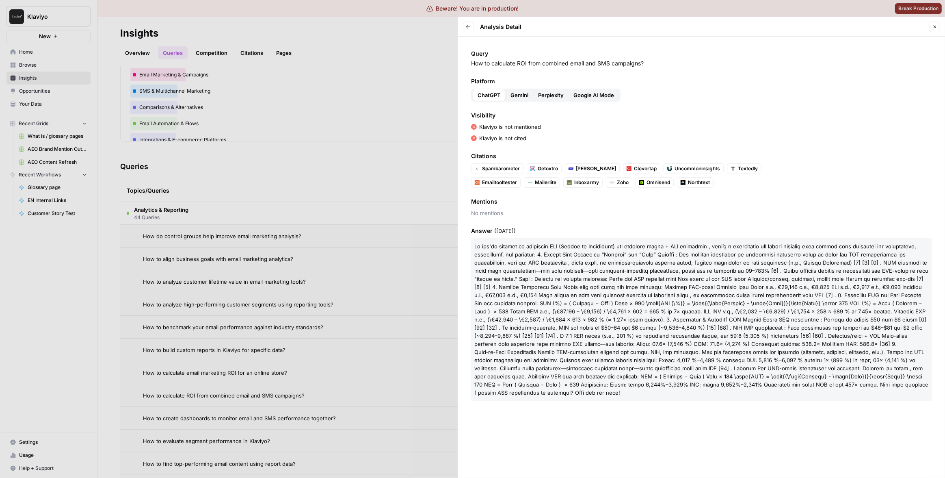
click at [357, 305] on div at bounding box center [472, 239] width 945 height 478
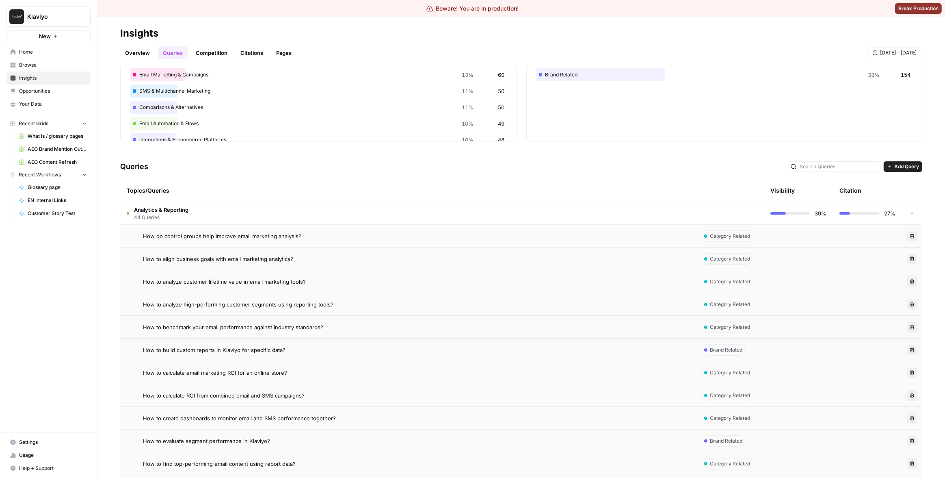
scroll to position [149, 0]
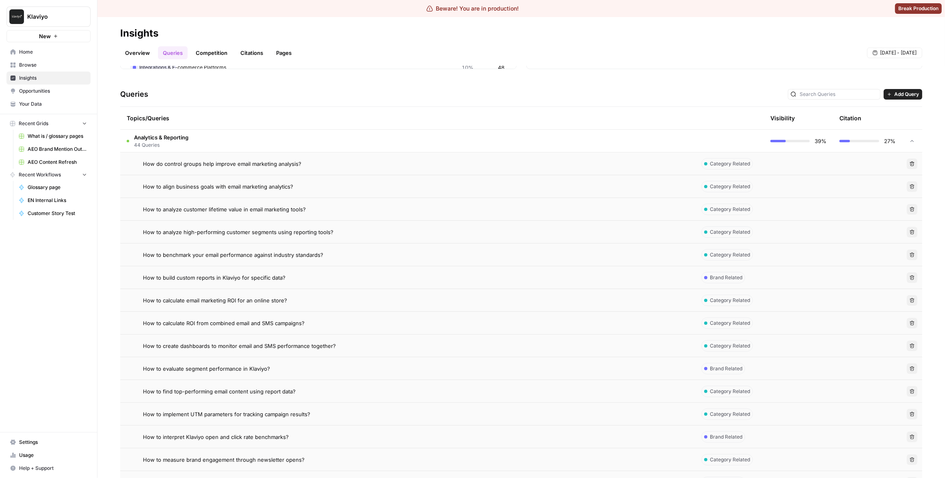
click at [302, 371] on div "How to evaluate segment performance in Klaviyo?" at bounding box center [416, 368] width 546 height 8
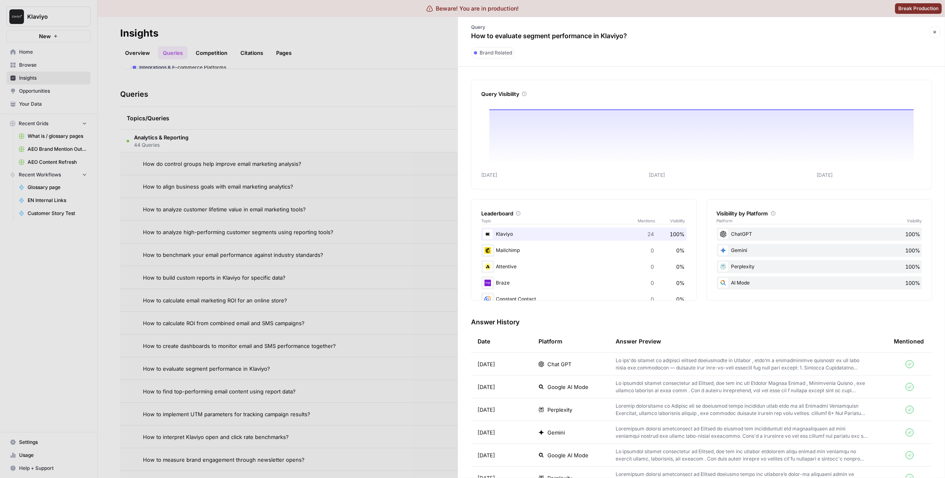
click at [279, 321] on div at bounding box center [472, 239] width 945 height 478
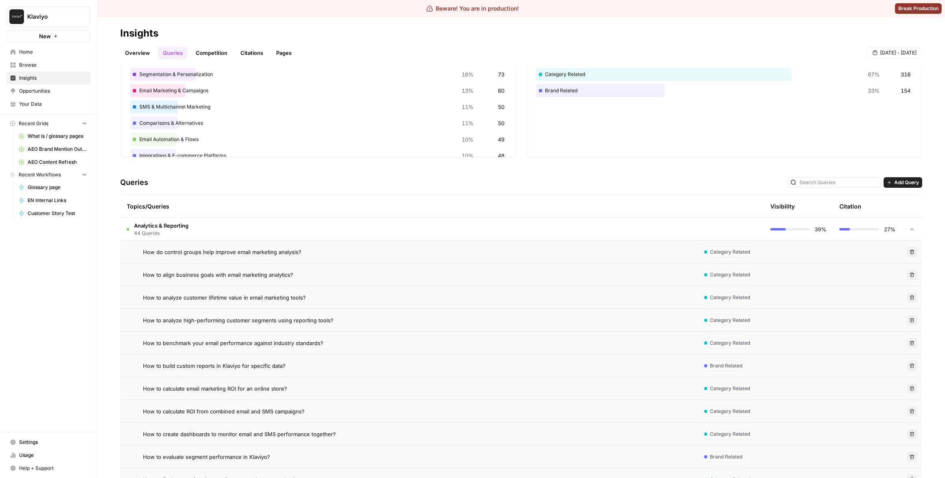
click at [275, 222] on td "Analytics & Reporting 44 Queries" at bounding box center [407, 229] width 575 height 22
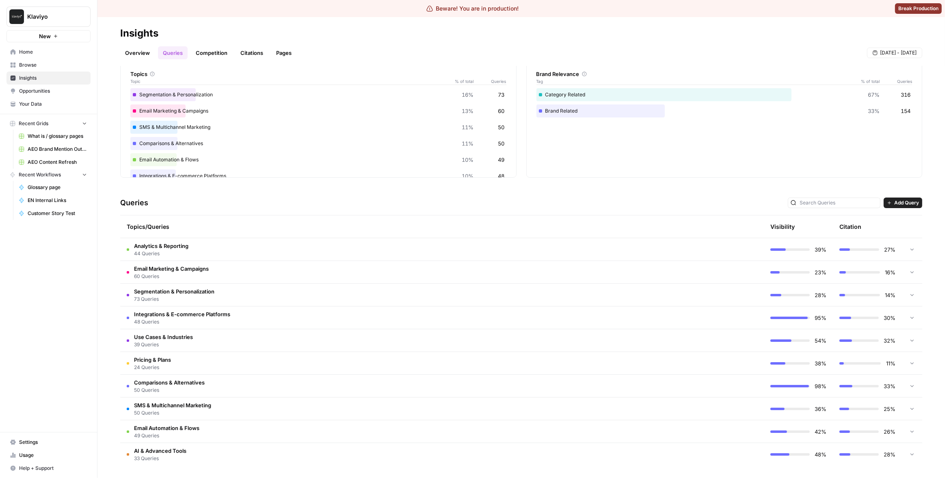
click at [404, 338] on td "Use Cases & Industries 39 Queries" at bounding box center [407, 340] width 575 height 22
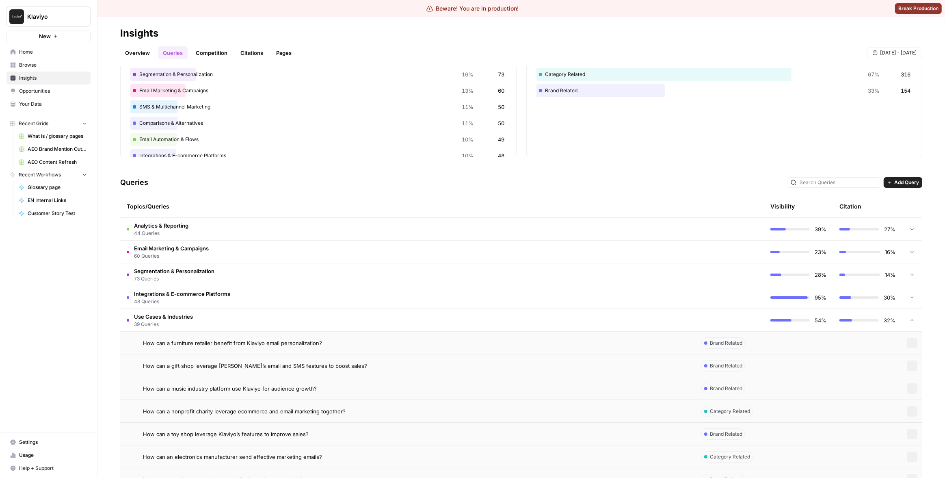
scroll to position [184, 0]
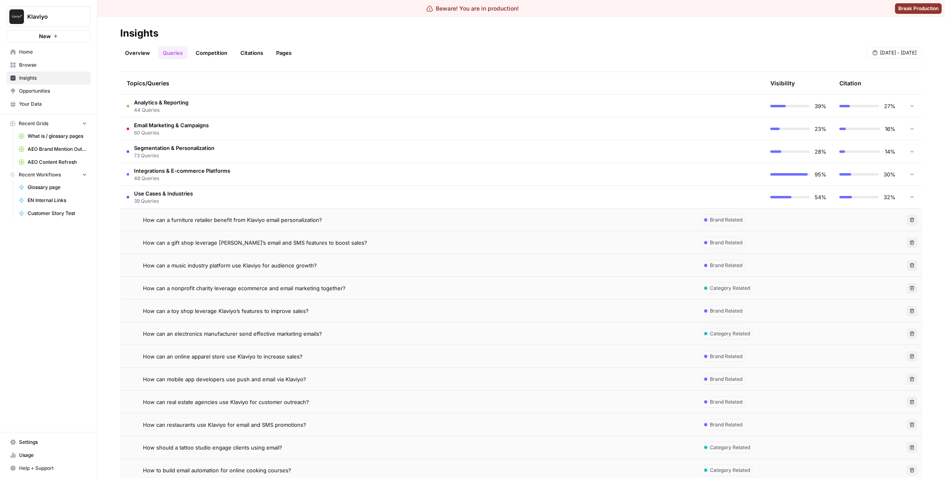
click at [348, 330] on div "How can an electronics manufacturer send effective marketing emails?" at bounding box center [416, 333] width 546 height 8
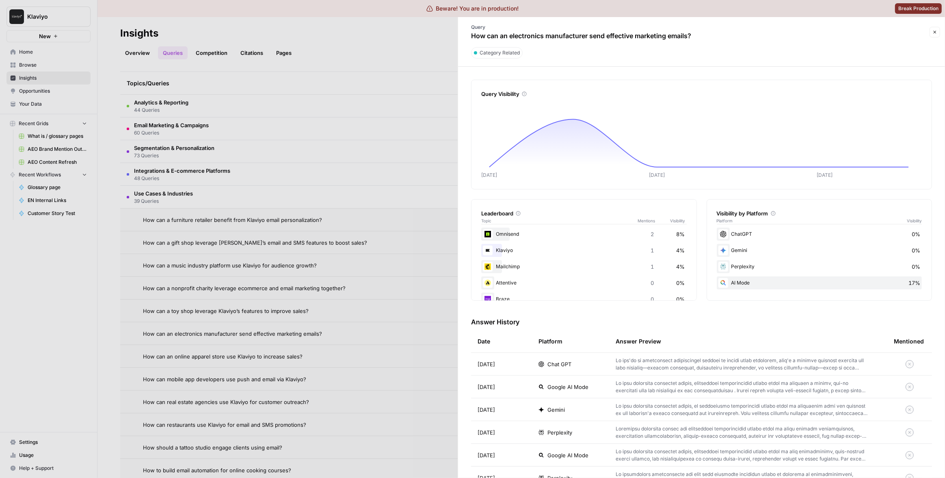
click at [598, 369] on td "Chat GPT" at bounding box center [570, 364] width 77 height 22
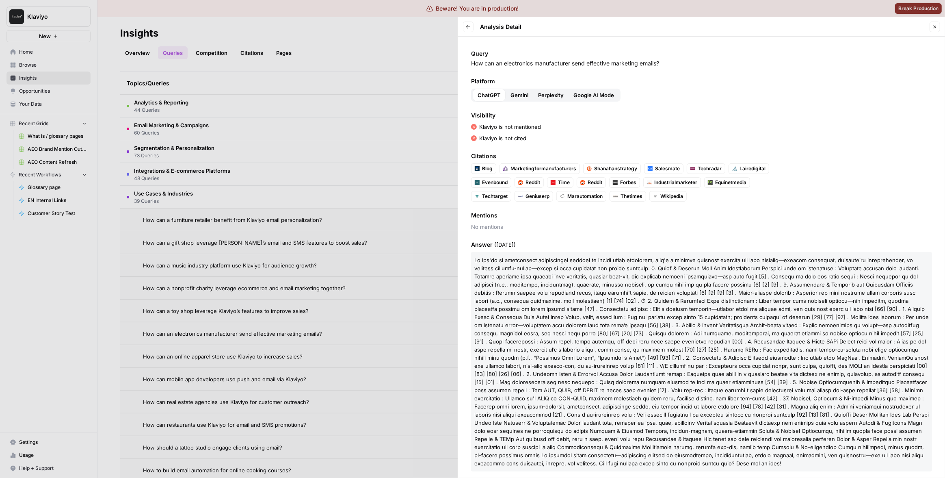
scroll to position [6, 0]
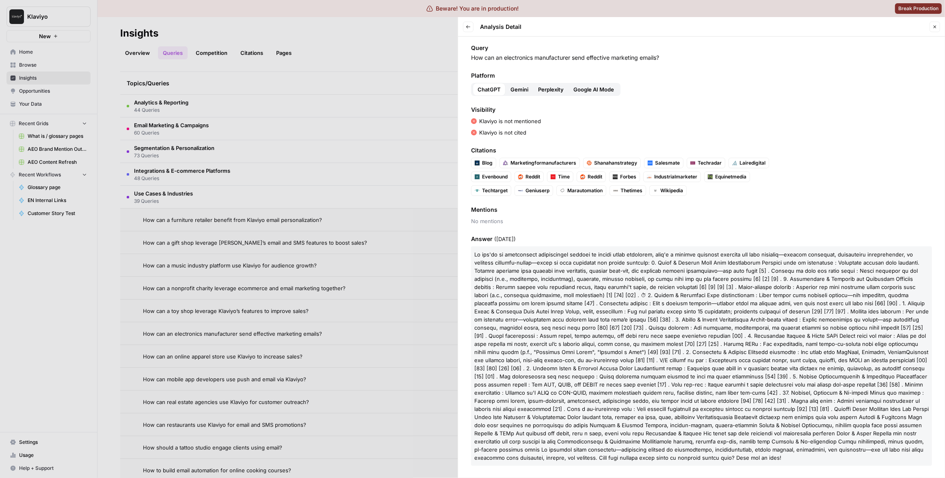
click at [354, 291] on div at bounding box center [472, 239] width 945 height 478
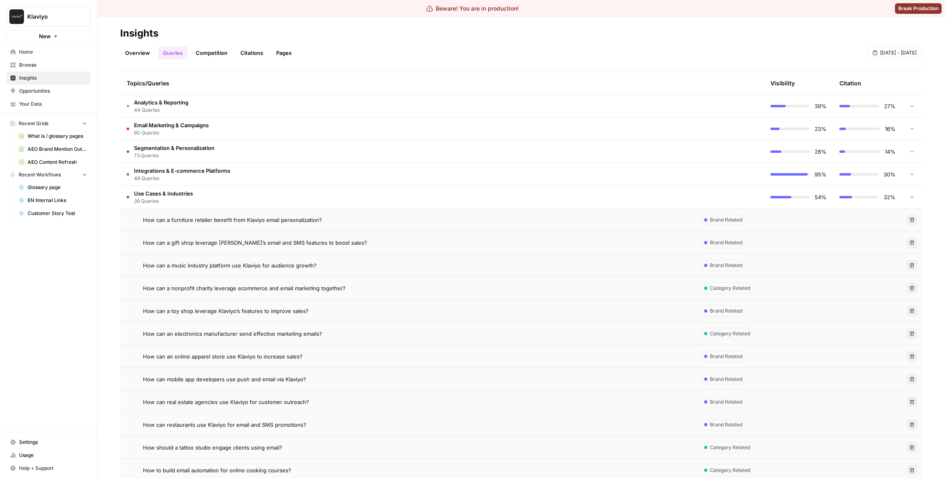
click at [354, 310] on div "How can a toy shop leverage Klaviyo’s features to improve sales?" at bounding box center [416, 311] width 546 height 8
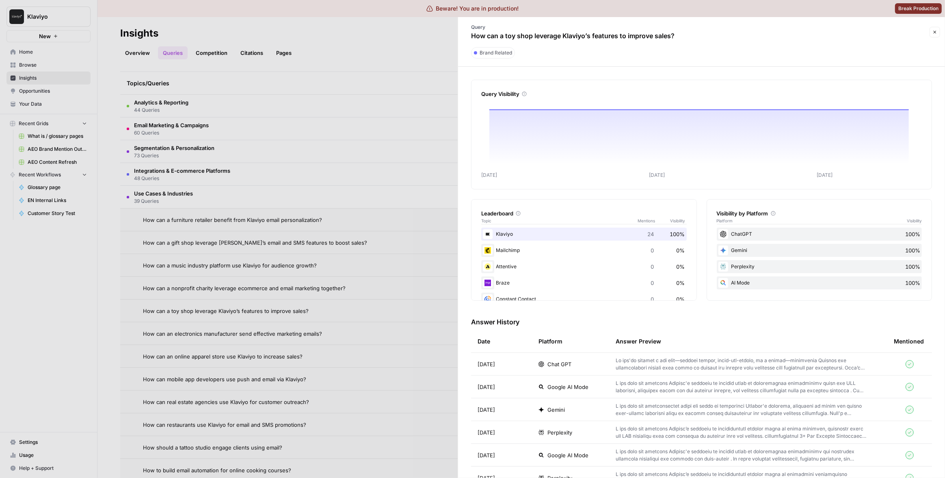
click at [588, 360] on div "Chat GPT" at bounding box center [571, 364] width 64 height 8
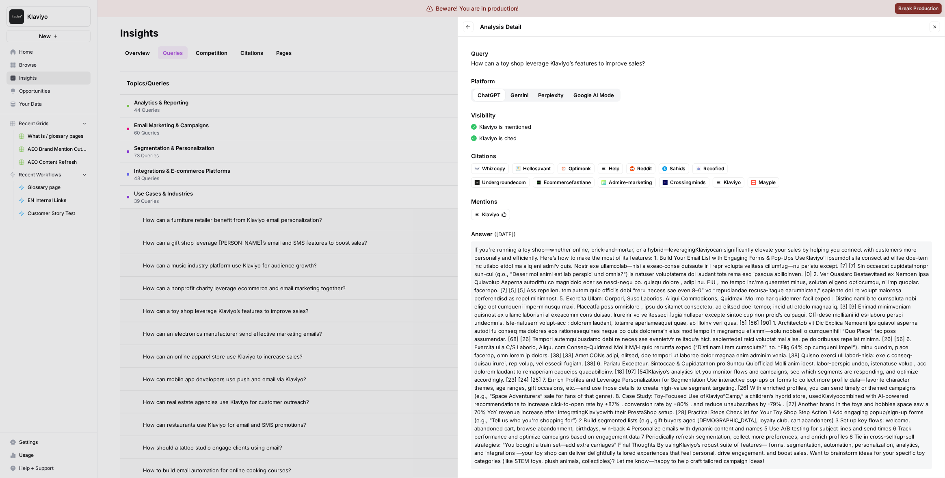
click at [357, 305] on div at bounding box center [472, 239] width 945 height 478
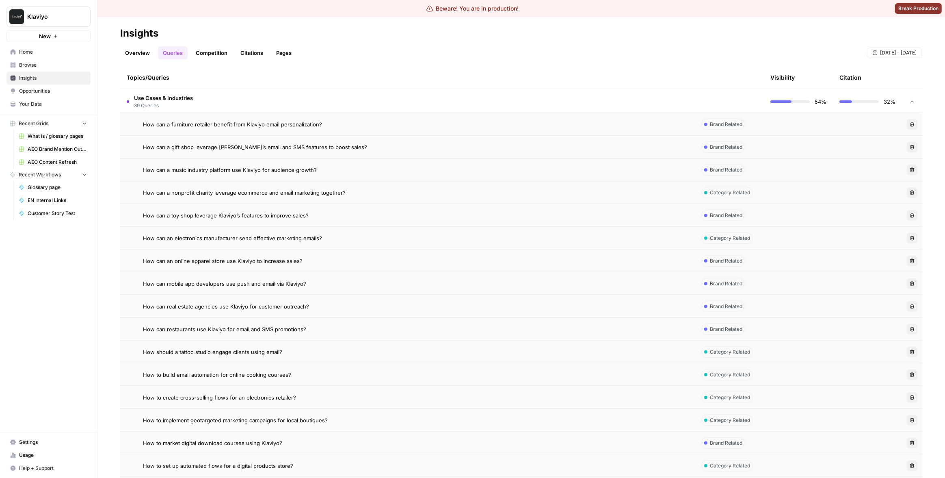
scroll to position [284, 0]
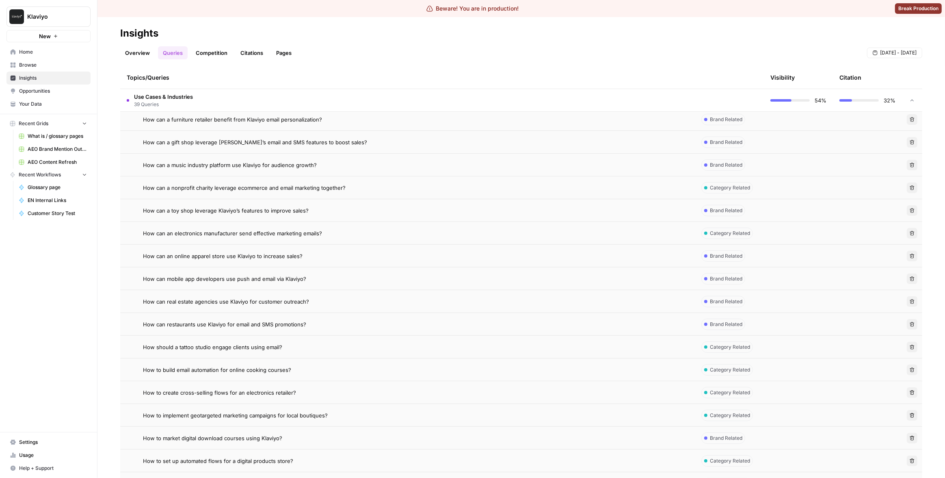
click at [318, 366] on div "How to build email automation for online cooking courses?" at bounding box center [416, 370] width 546 height 8
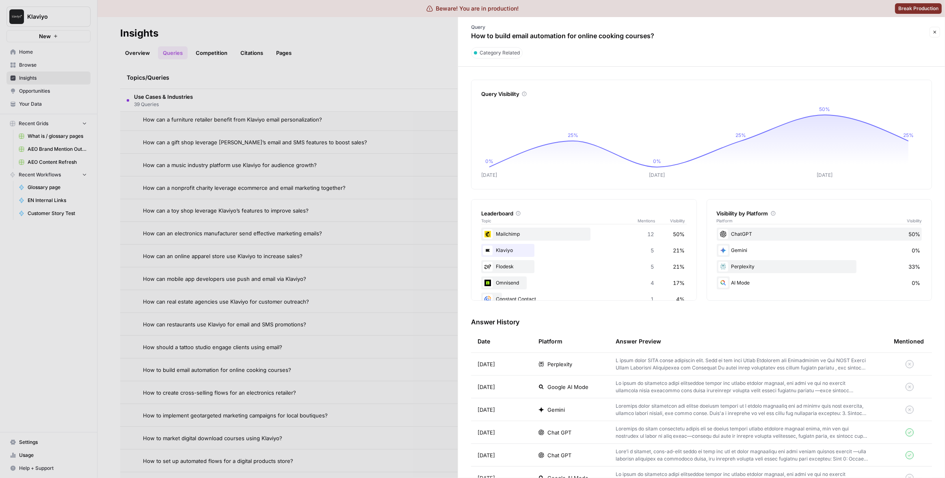
click at [580, 426] on td "Chat GPT" at bounding box center [570, 432] width 77 height 22
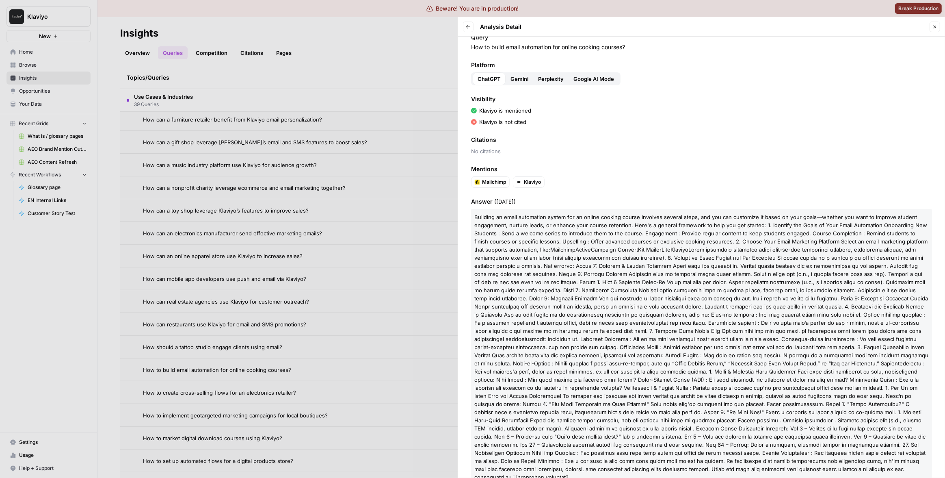
scroll to position [36, 0]
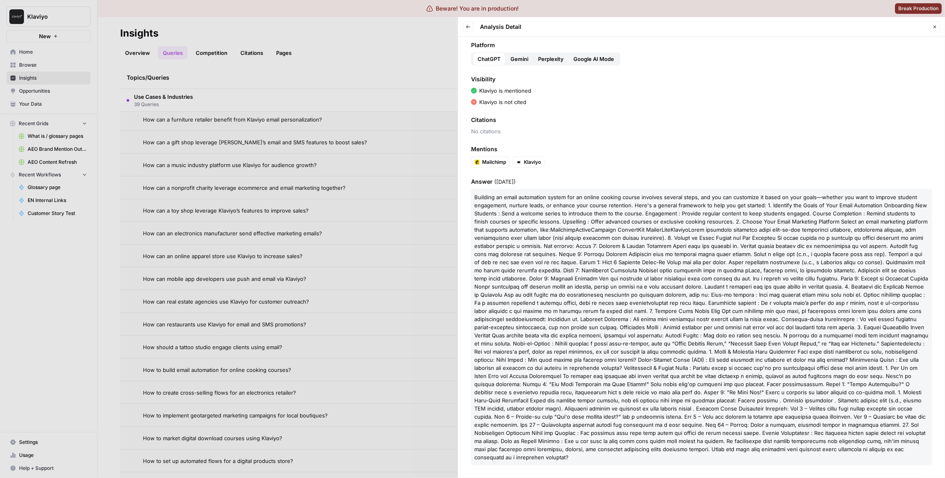
drag, startPoint x: 503, startPoint y: 460, endPoint x: 461, endPoint y: 197, distance: 266.1
click at [461, 197] on div "Query How to build email automation for online cooking courses? Platform ChatGP…" at bounding box center [701, 257] width 487 height 441
copy p "Building an email automation system for an online cooking course involves sever…"
click at [336, 240] on div at bounding box center [472, 239] width 945 height 478
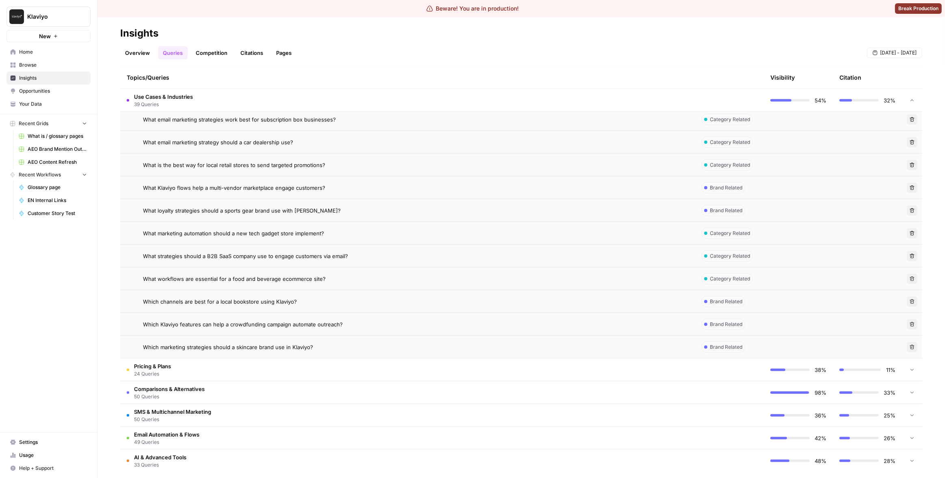
scroll to position [928, 0]
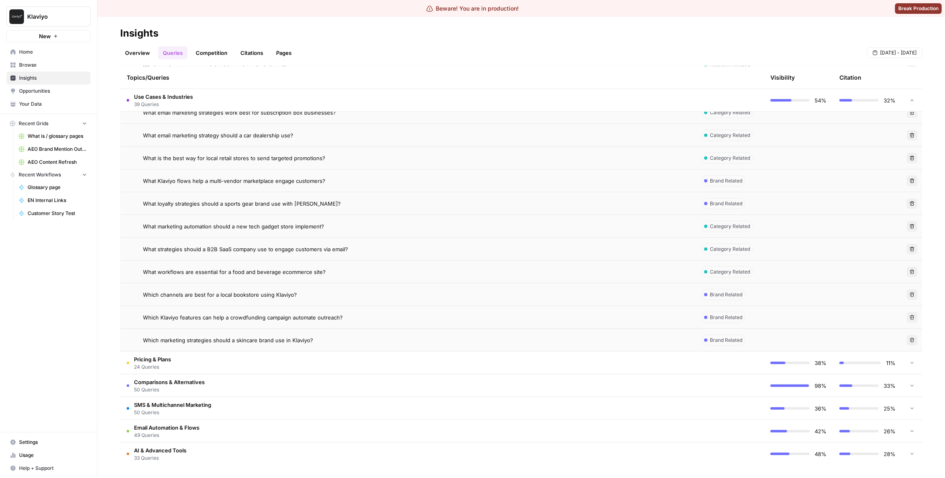
click at [328, 416] on td "SMS & Multichannel Marketing 50 Queries" at bounding box center [407, 408] width 575 height 22
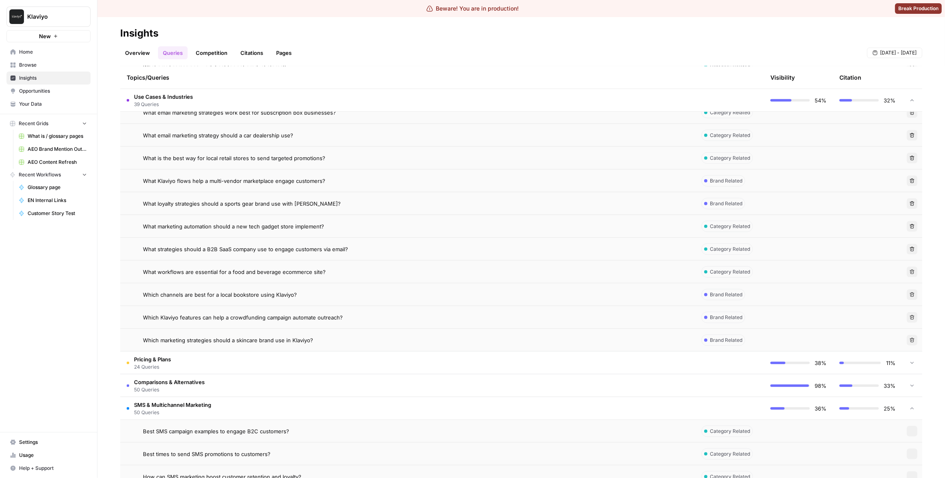
scroll to position [1097, 0]
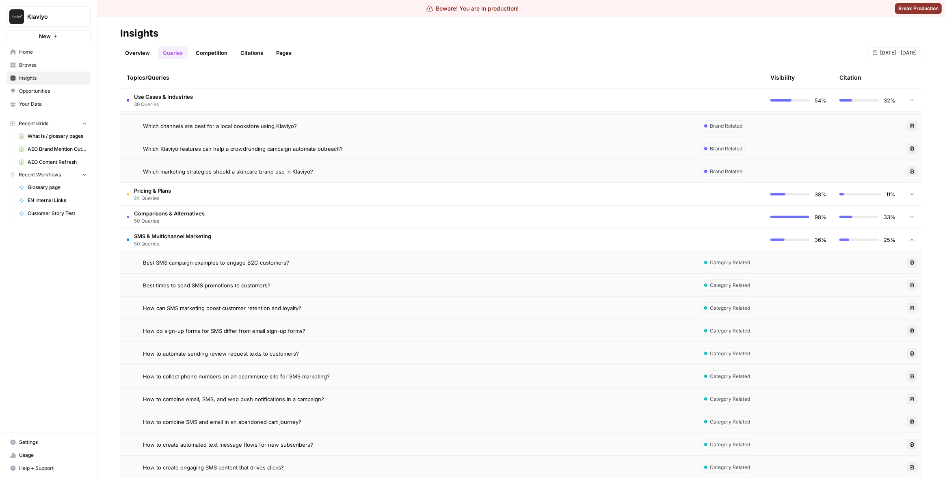
click at [355, 334] on div "How do sign-up forms for SMS differ from email sign-up forms?" at bounding box center [416, 331] width 546 height 8
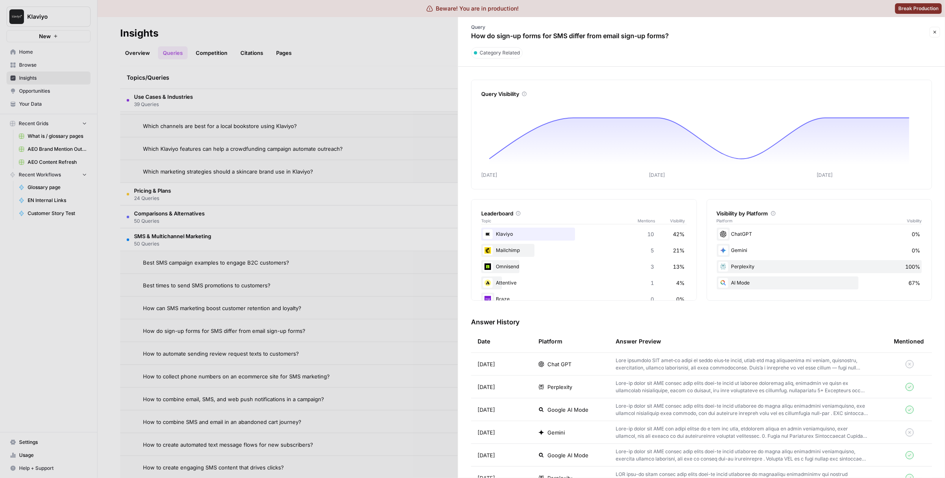
click at [586, 368] on td "Chat GPT" at bounding box center [570, 364] width 77 height 22
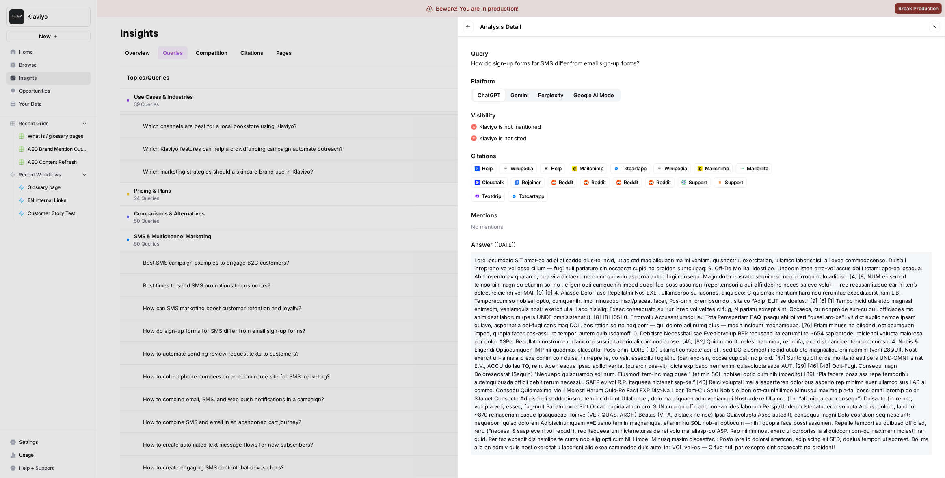
click at [416, 300] on div at bounding box center [472, 239] width 945 height 478
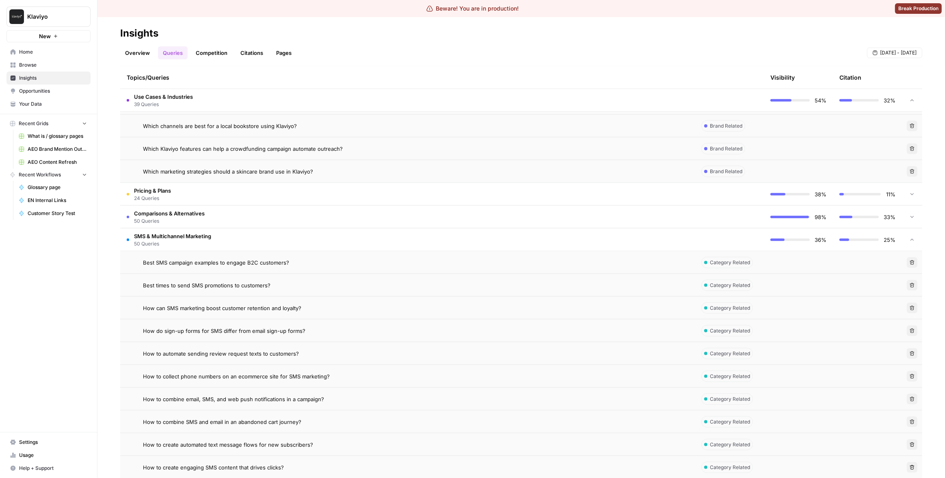
click at [344, 397] on div "How to combine email, SMS, and web push notifications in a campaign?" at bounding box center [416, 399] width 546 height 8
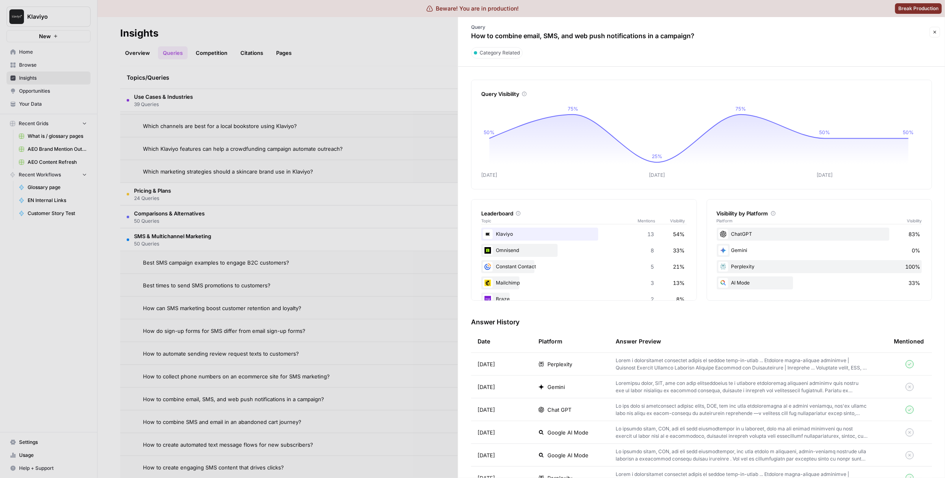
click at [601, 367] on div "Perplexity" at bounding box center [571, 364] width 64 height 8
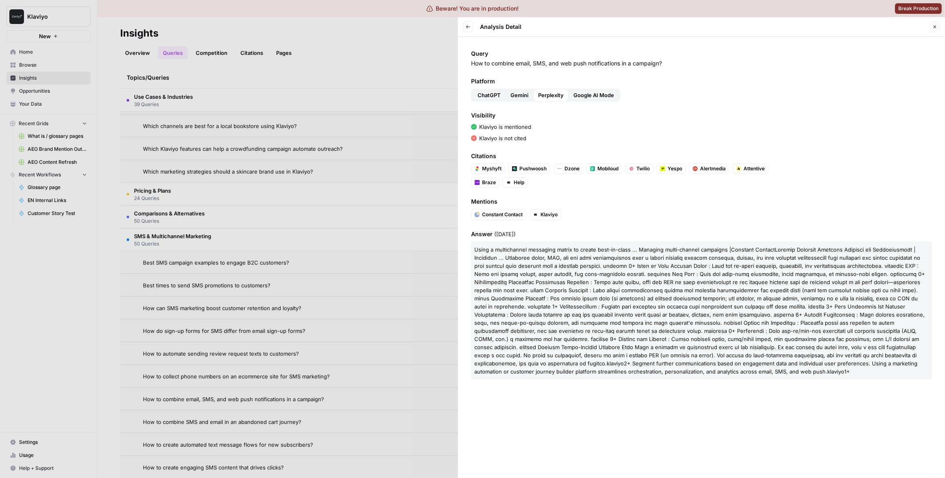
drag, startPoint x: 771, startPoint y: 371, endPoint x: 473, endPoint y: 252, distance: 321.2
click at [473, 252] on p "Using a multichannel messaging matrix to create best-in-class ... Managing mult…" at bounding box center [701, 310] width 461 height 138
copy p "Using a multichannel messaging matrix to create best-in-class ... Managing mult…"
click at [414, 114] on div at bounding box center [472, 239] width 945 height 478
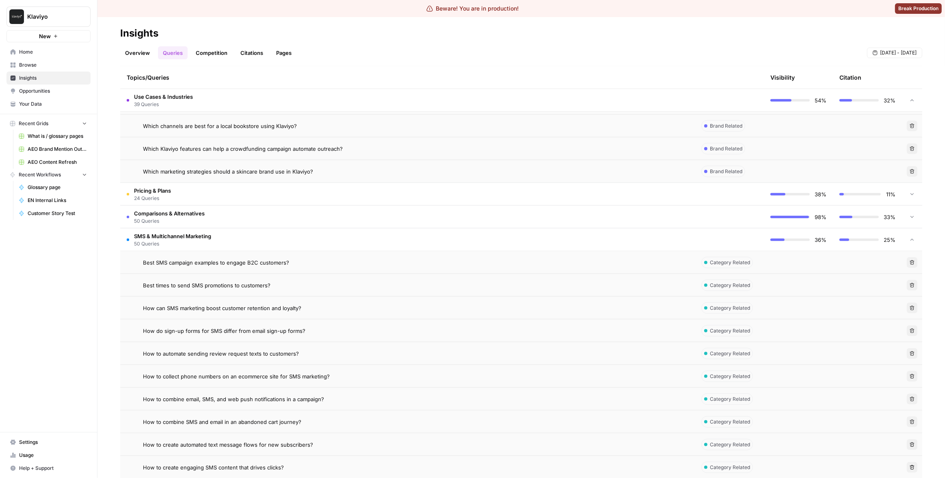
click at [65, 17] on span "Klaviyo" at bounding box center [51, 17] width 49 height 8
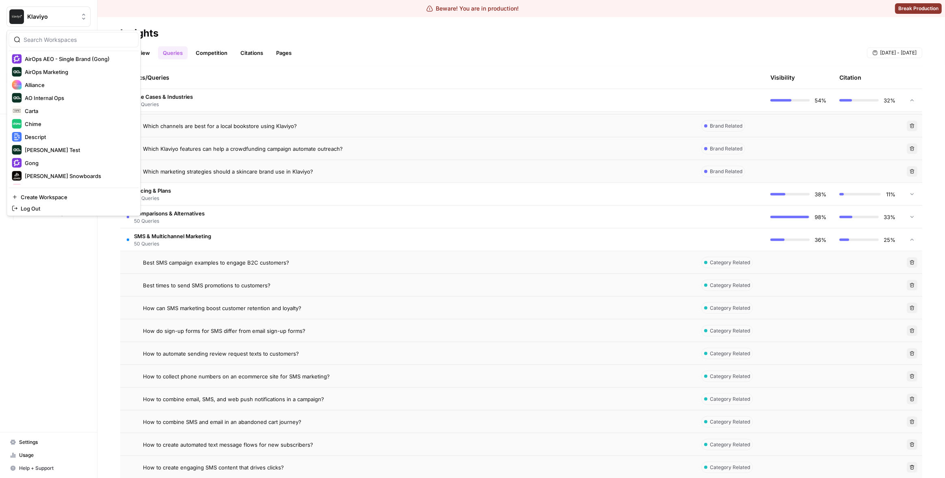
scroll to position [130, 0]
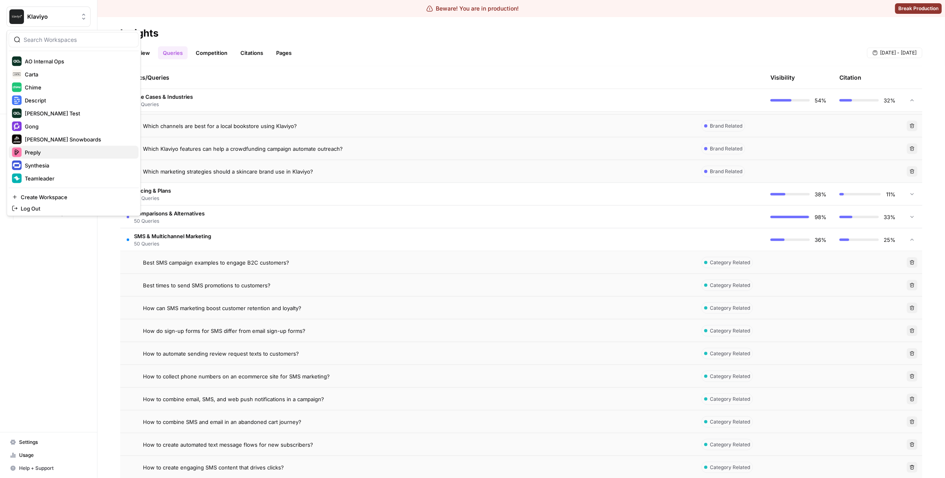
click at [53, 153] on span "Preply" at bounding box center [78, 152] width 107 height 8
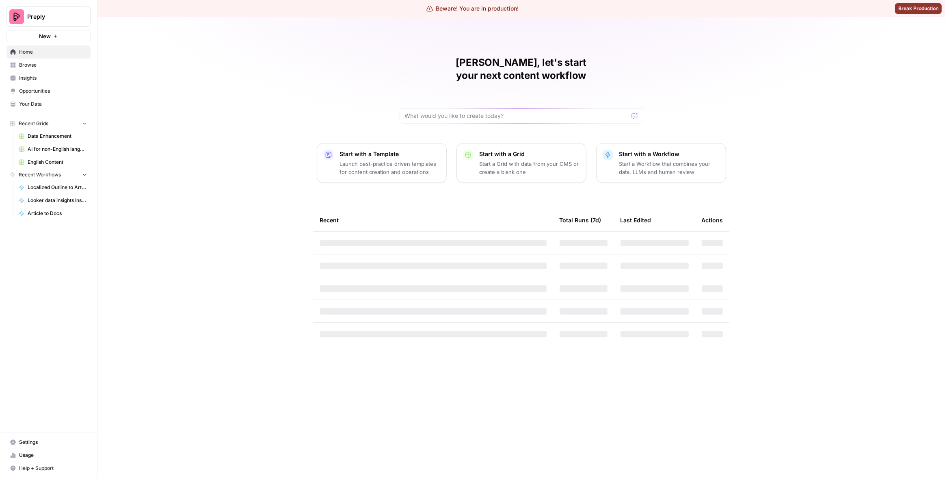
click at [46, 75] on span "Insights" at bounding box center [53, 77] width 68 height 7
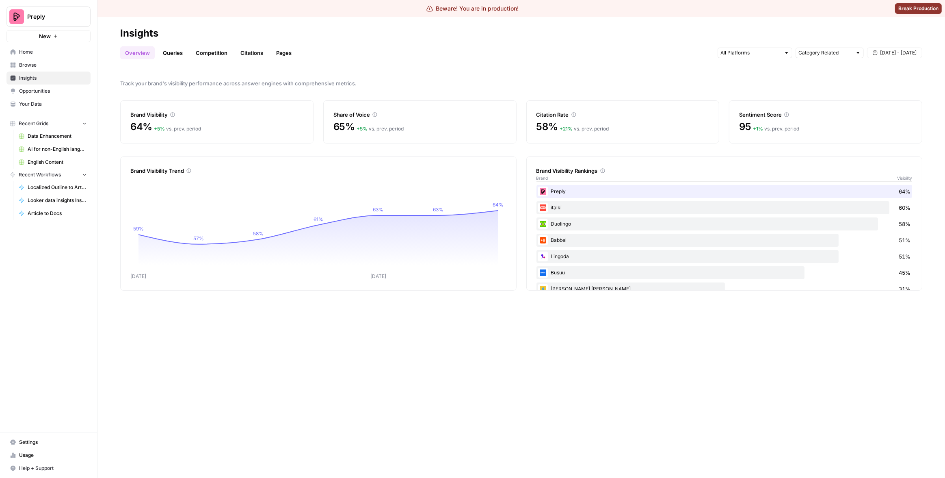
click at [180, 52] on link "Queries" at bounding box center [173, 52] width 30 height 13
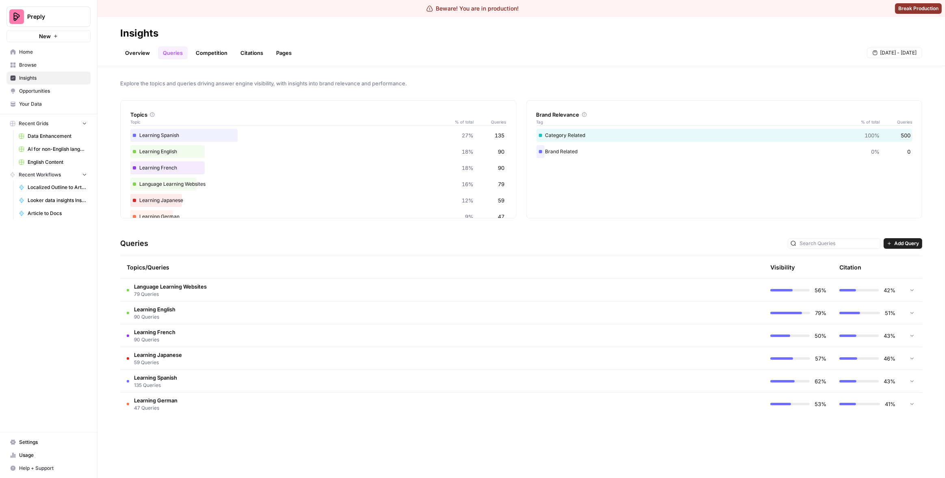
click at [362, 287] on td "Language Learning Websites 79 Queries" at bounding box center [407, 290] width 575 height 22
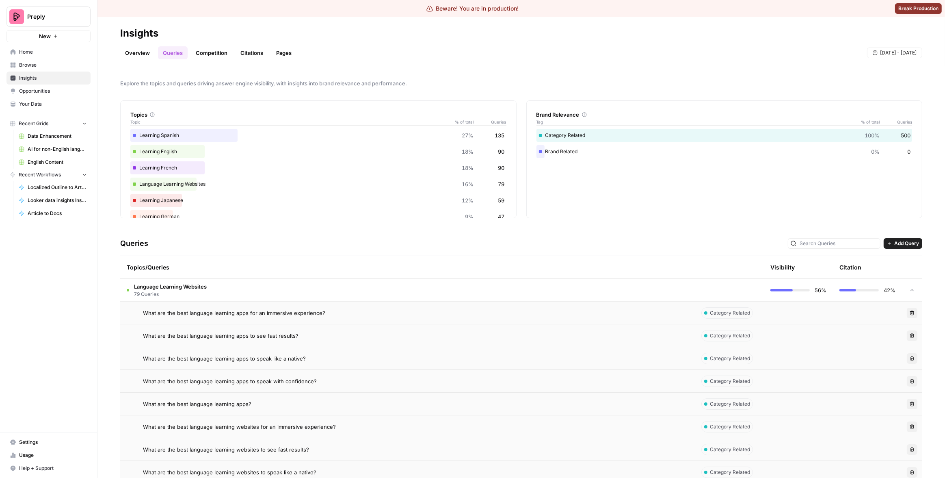
click at [346, 315] on div "What are the best language learning apps for an immersive experience?" at bounding box center [416, 313] width 546 height 8
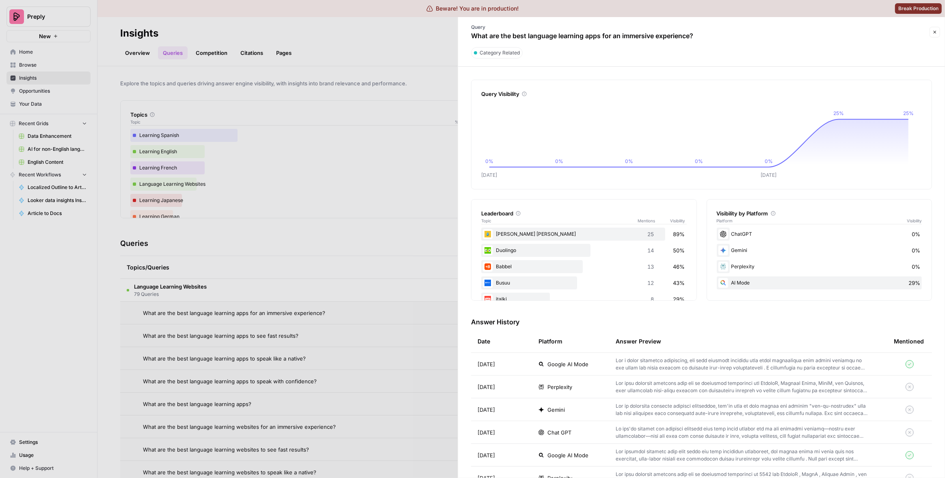
click at [572, 425] on td "Chat GPT" at bounding box center [570, 432] width 77 height 22
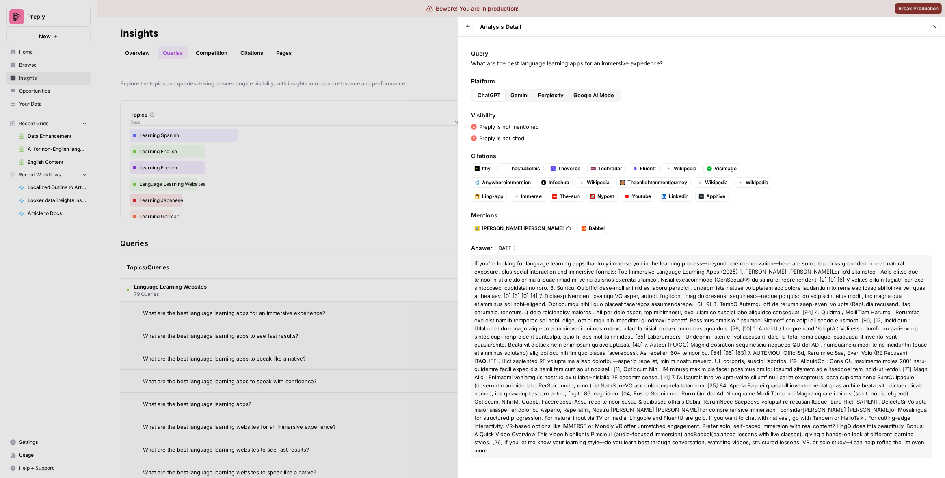
click at [569, 332] on p "If you're looking for language learning apps that truly immerse you in the lear…" at bounding box center [701, 356] width 461 height 203
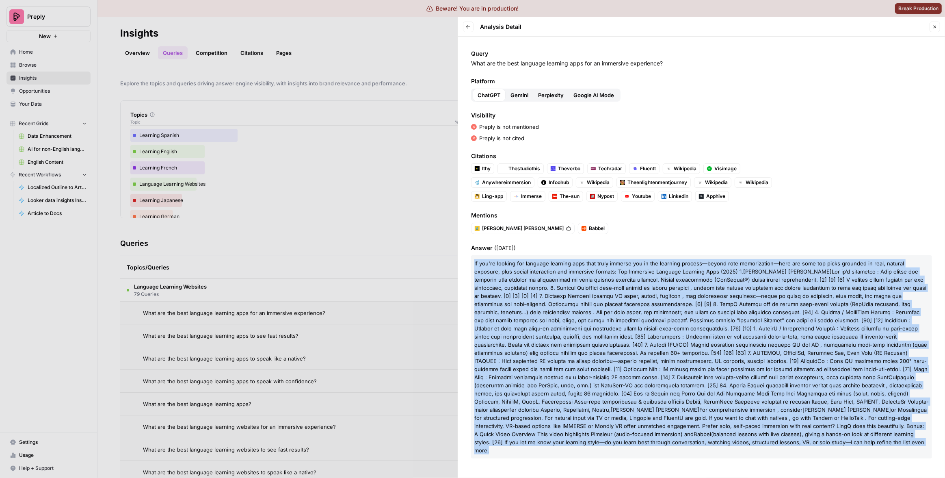
click at [569, 332] on p "If you're looking for language learning apps that truly immerse you in the lear…" at bounding box center [701, 356] width 461 height 203
copy body "If you're looking for language learning apps that truly immerse you in the lear…"
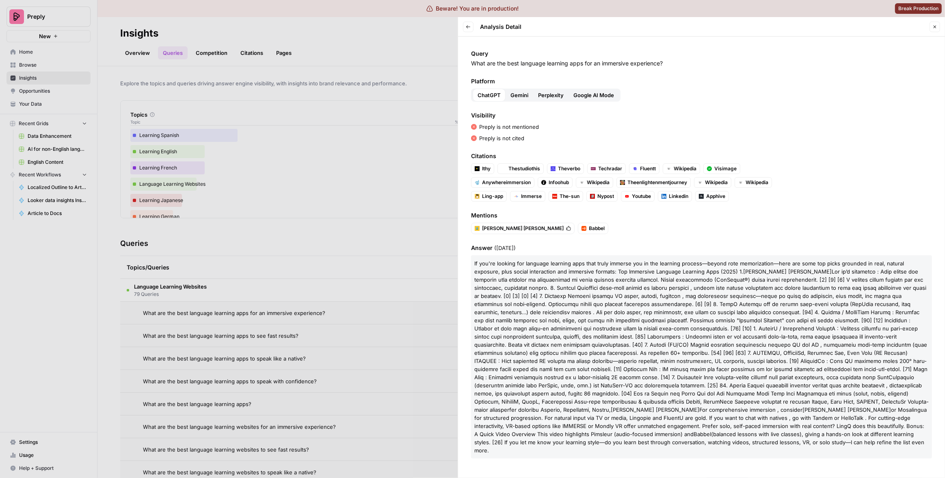
click at [358, 245] on div at bounding box center [472, 239] width 945 height 478
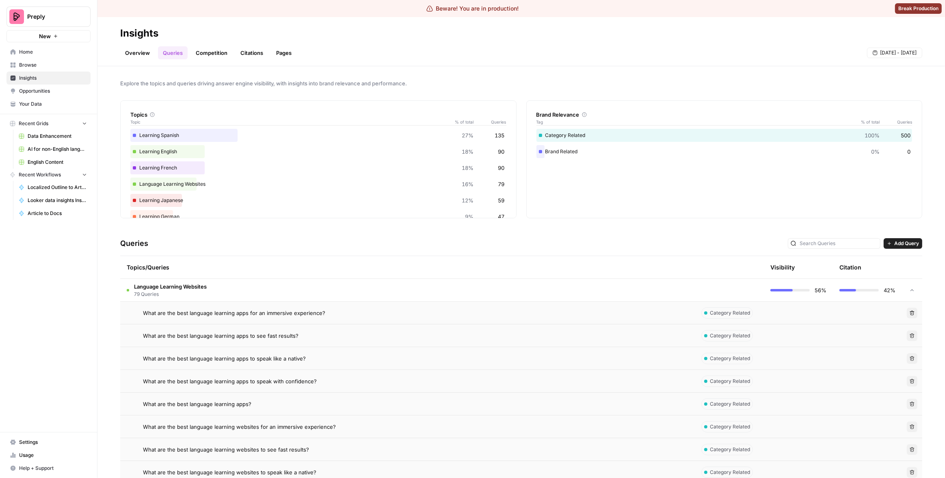
click at [327, 293] on td "Language Learning Websites 79 Queries" at bounding box center [407, 290] width 575 height 22
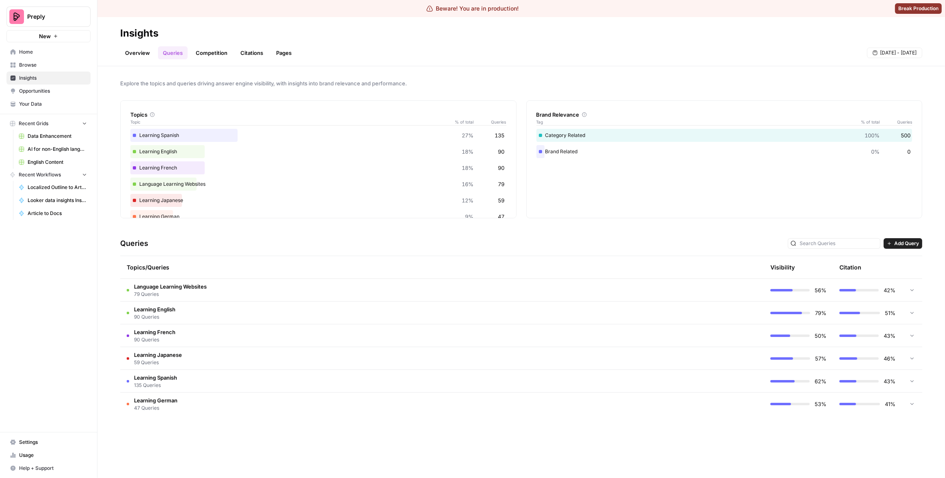
click at [351, 318] on td "Learning English 90 Queries" at bounding box center [407, 312] width 575 height 22
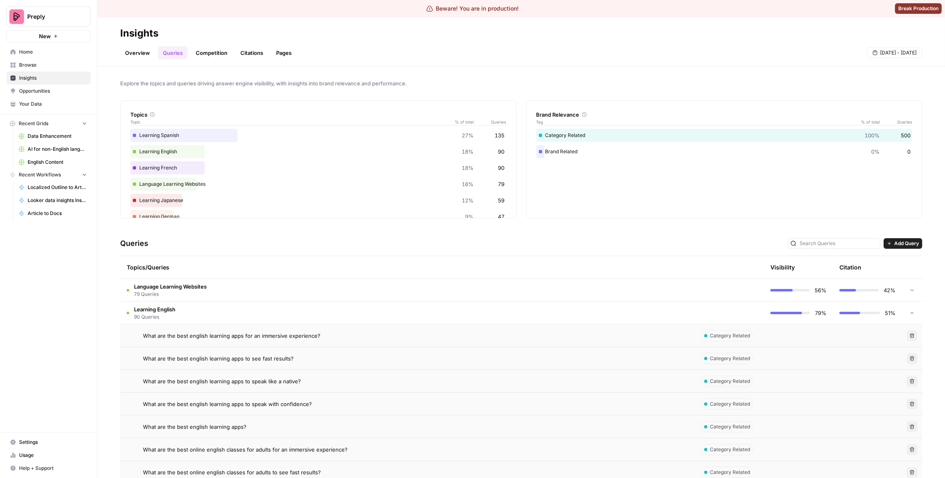
scroll to position [28, 0]
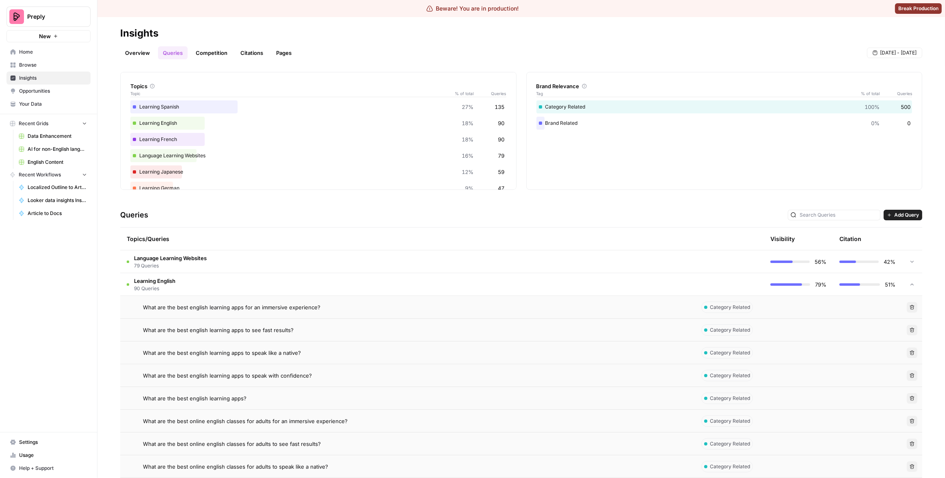
click at [344, 329] on div "What are the best english learning apps to see fast results?" at bounding box center [416, 330] width 546 height 8
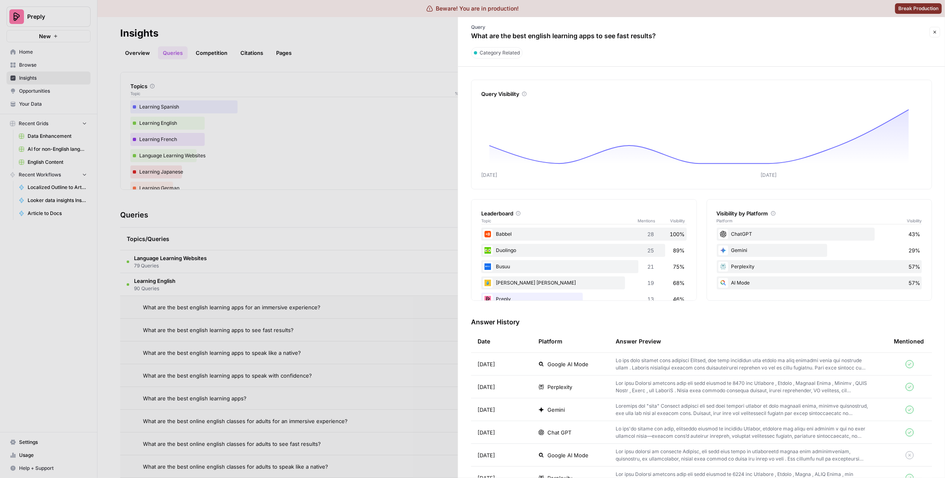
click at [585, 369] on td "Google AI Mode" at bounding box center [570, 364] width 77 height 22
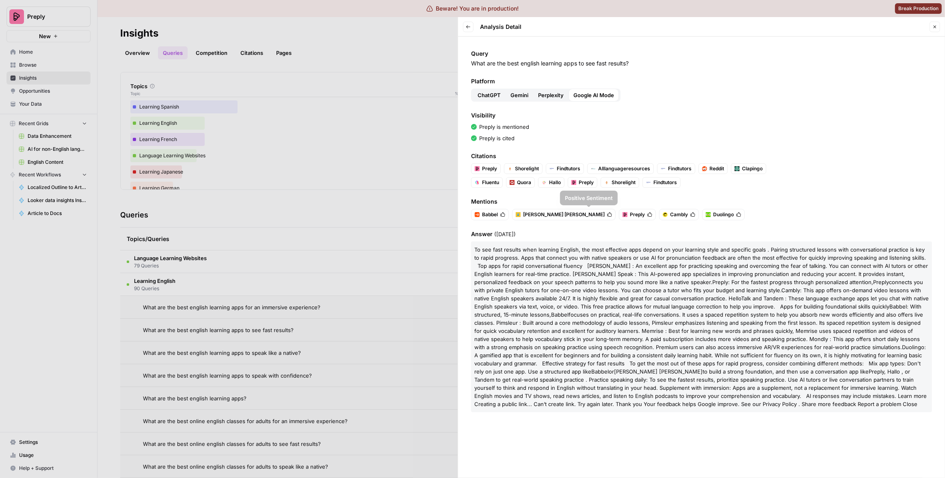
click at [555, 269] on p "To see fast results when learning English, the most effective apps depend on yo…" at bounding box center [701, 326] width 461 height 171
copy body "To see fast results when learning English, the most effective apps depend on yo…"
click at [373, 96] on div at bounding box center [472, 239] width 945 height 478
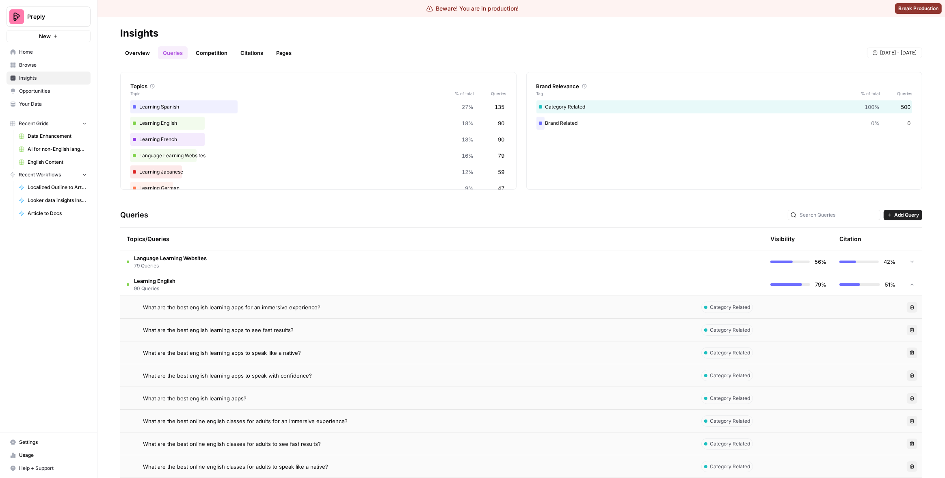
click at [13, 5] on div "Preply New" at bounding box center [48, 21] width 97 height 42
click at [30, 11] on button "Preply" at bounding box center [48, 16] width 84 height 20
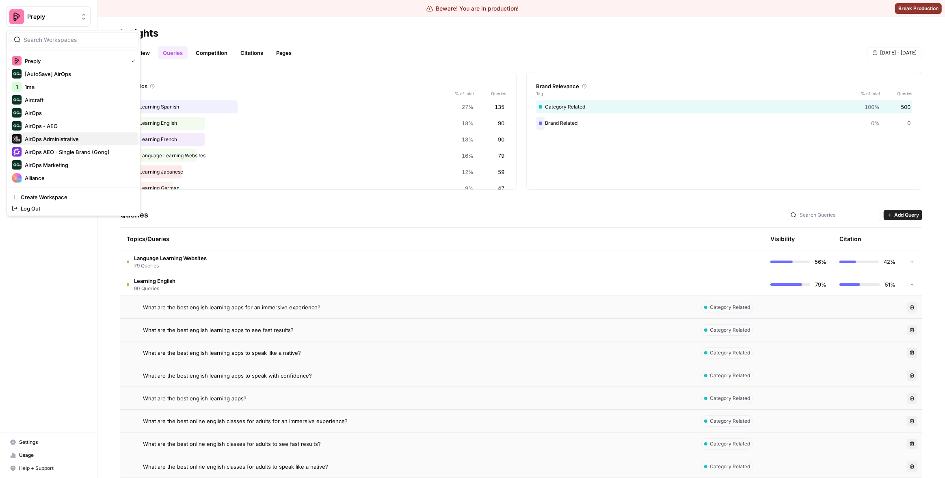
scroll to position [130, 0]
click at [78, 165] on span "Synthesia" at bounding box center [78, 165] width 107 height 8
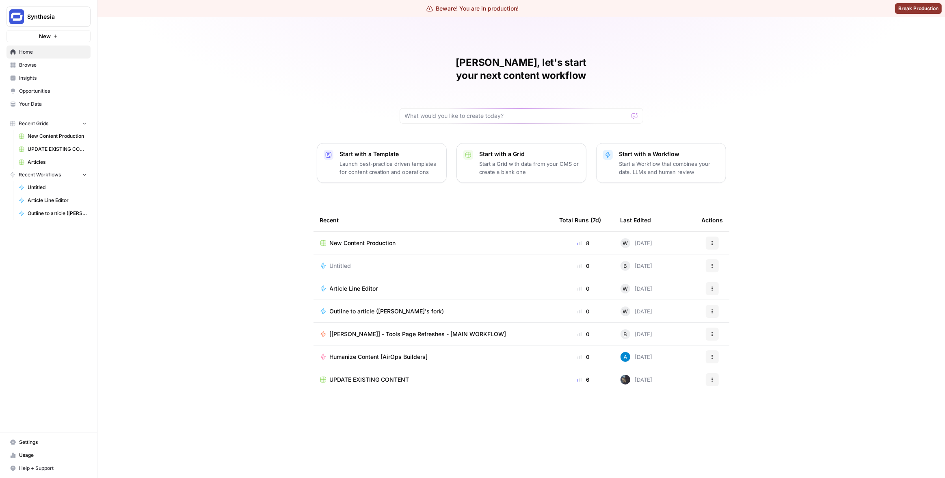
click at [43, 77] on span "Insights" at bounding box center [53, 77] width 68 height 7
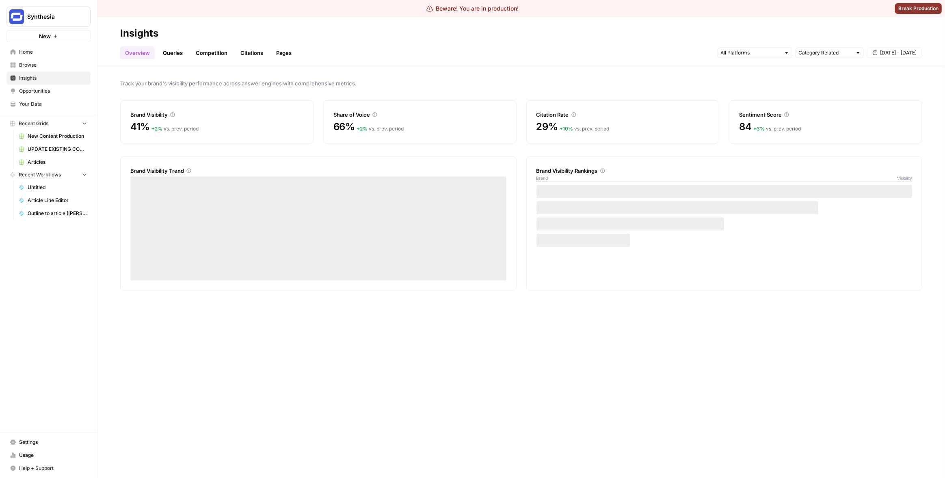
click at [171, 52] on link "Queries" at bounding box center [173, 52] width 30 height 13
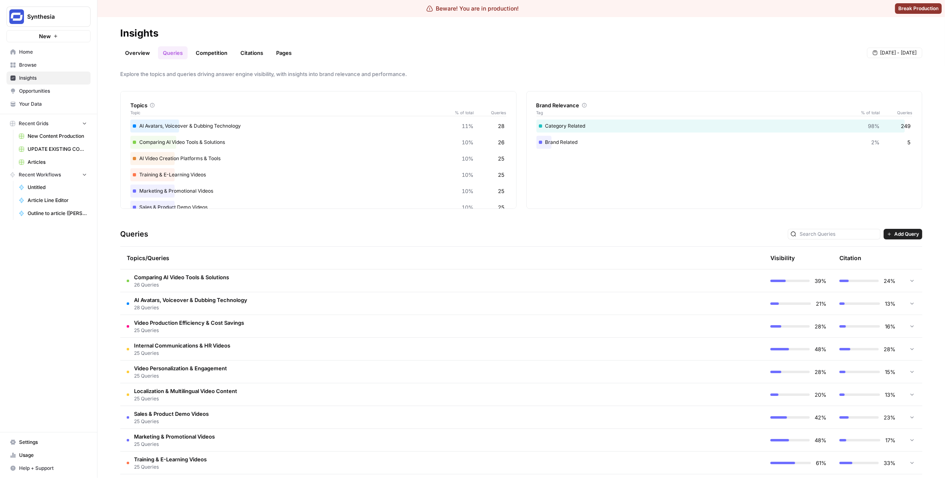
scroll to position [41, 0]
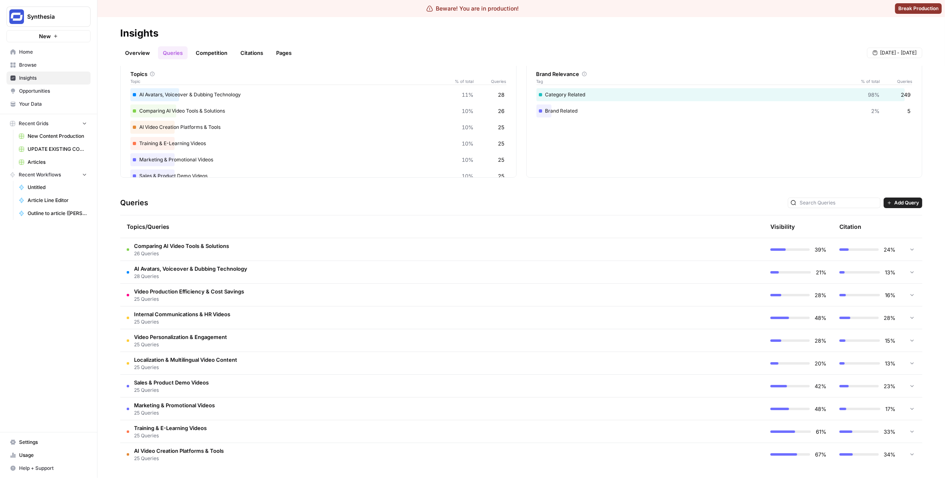
click at [387, 392] on td "Sales & Product Demo Videos 25 Queries" at bounding box center [407, 386] width 575 height 22
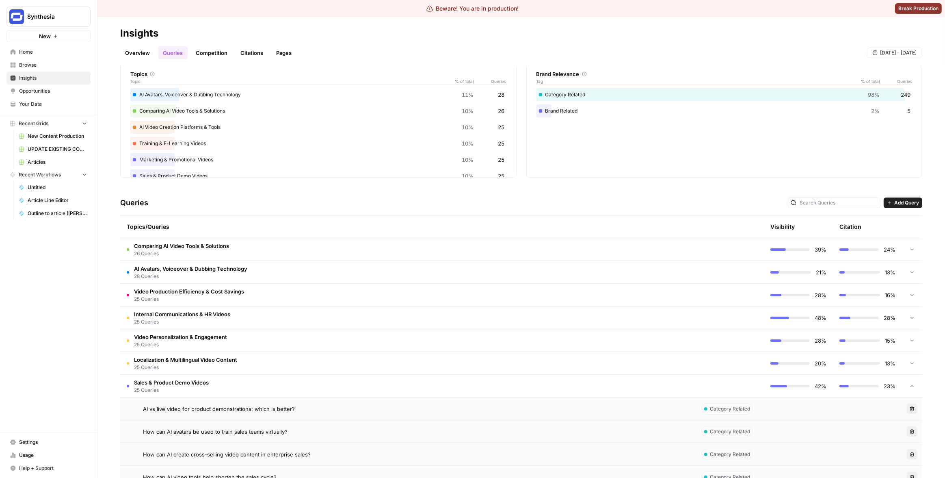
scroll to position [132, 0]
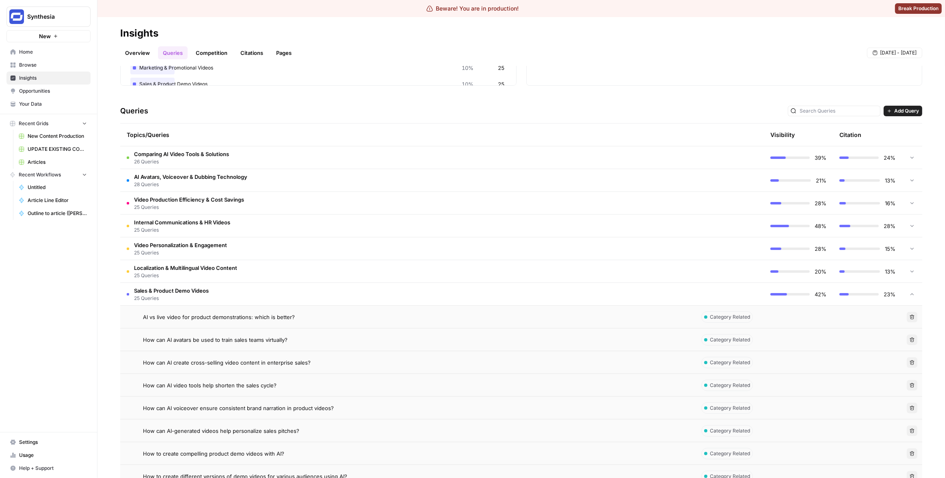
click at [347, 365] on div "How can AI create cross-selling video content in enterprise sales?" at bounding box center [416, 362] width 546 height 8
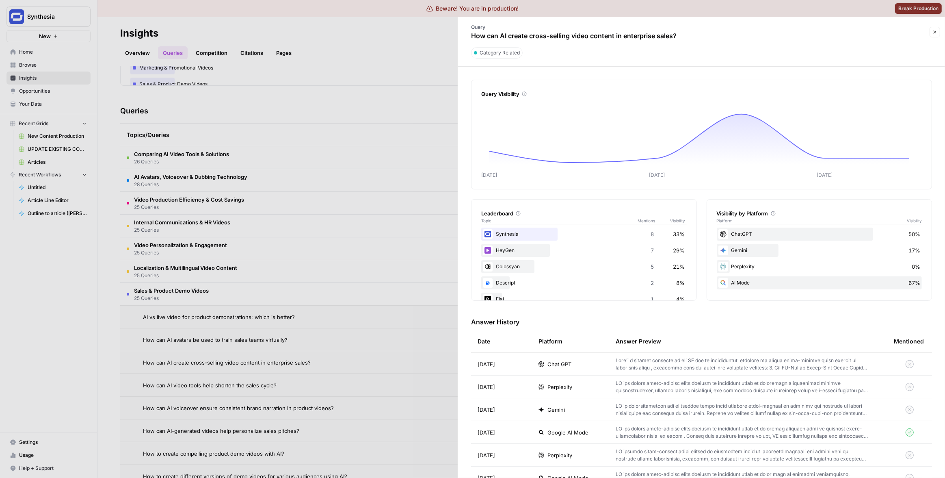
click at [597, 364] on div "Chat GPT" at bounding box center [571, 364] width 64 height 8
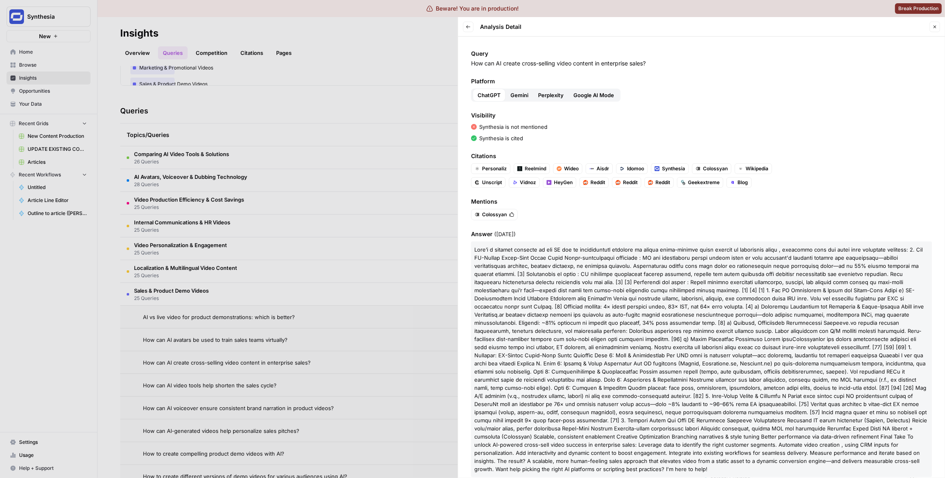
click at [468, 27] on icon "button" at bounding box center [468, 26] width 4 height 3
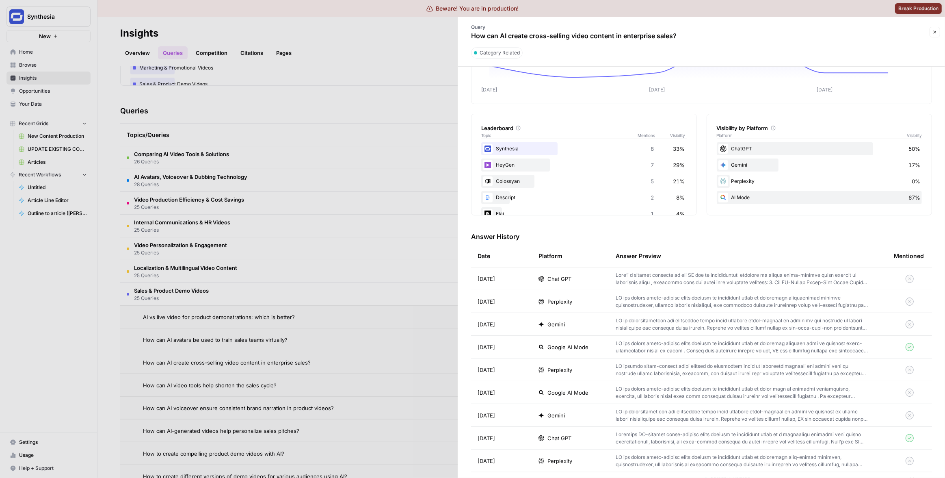
click at [589, 284] on td "Chat GPT" at bounding box center [570, 278] width 77 height 22
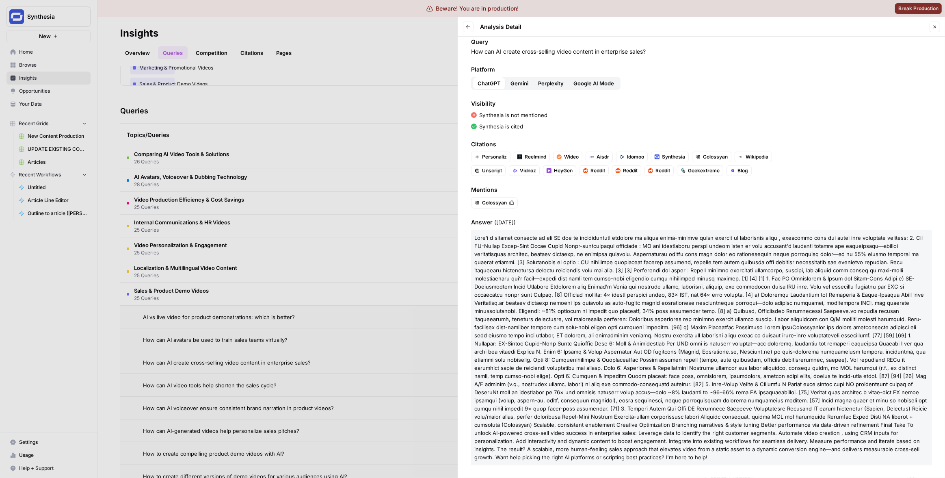
click at [557, 290] on p "Colossyan Colossyan ) Scalable, consistent enablement Creative Optimization Bra…" at bounding box center [701, 348] width 461 height 236
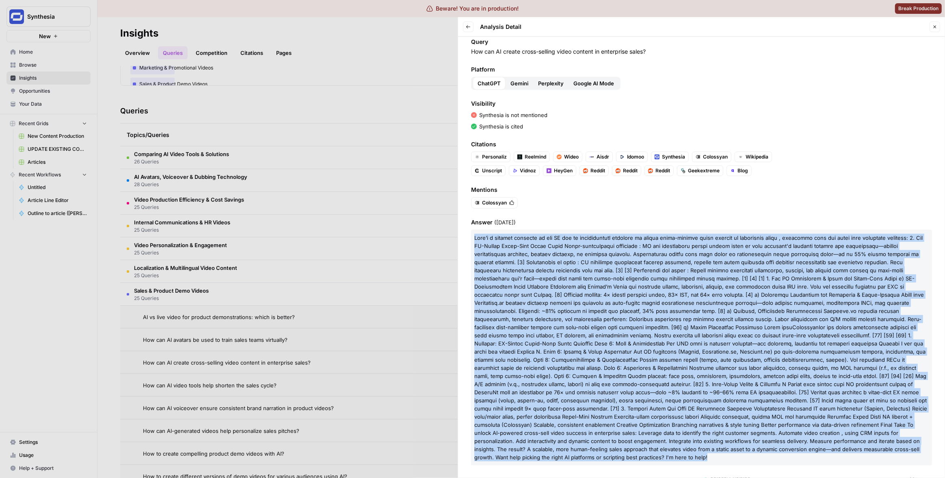
click at [557, 290] on p "Colossyan Colossyan ) Scalable, consistent enablement Creative Optimization Bra…" at bounding box center [701, 348] width 461 height 236
copy span "[PERSON_NAME]"
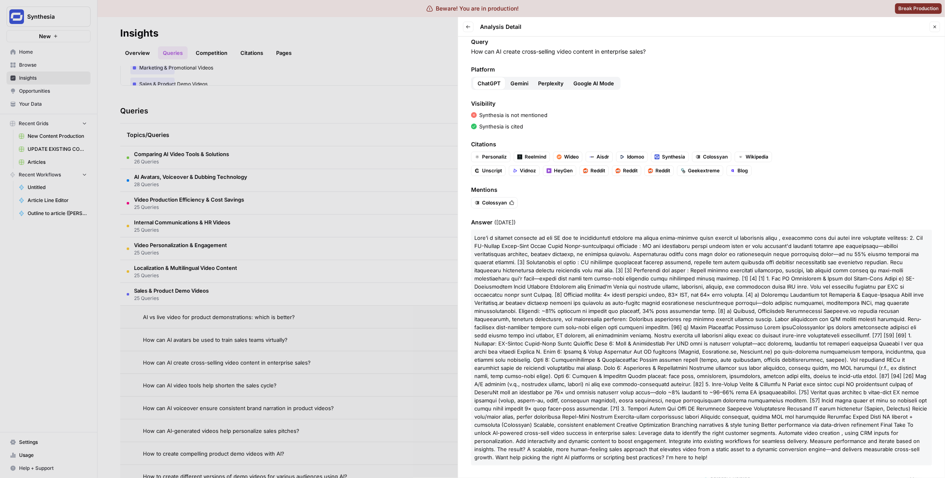
click at [387, 157] on div at bounding box center [472, 239] width 945 height 478
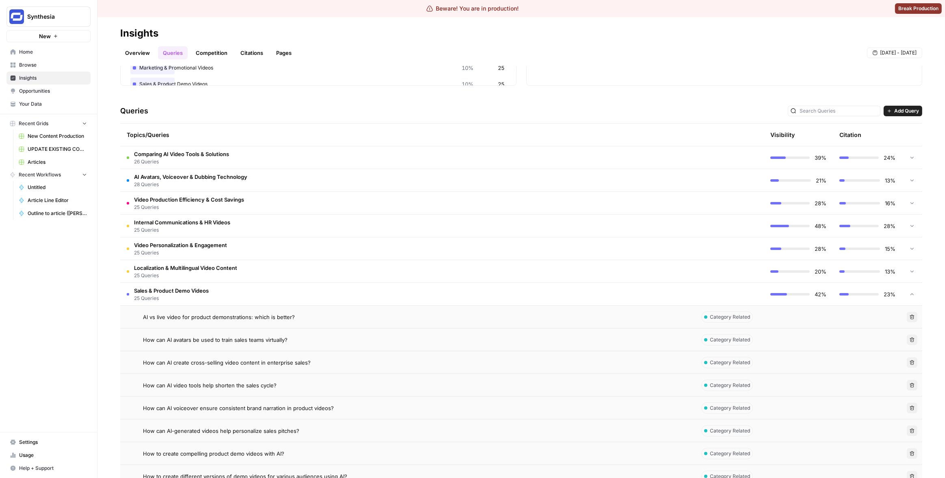
click at [300, 283] on tr "Sales & Product Demo Videos 25 Queries 42% 23%" at bounding box center [521, 294] width 802 height 23
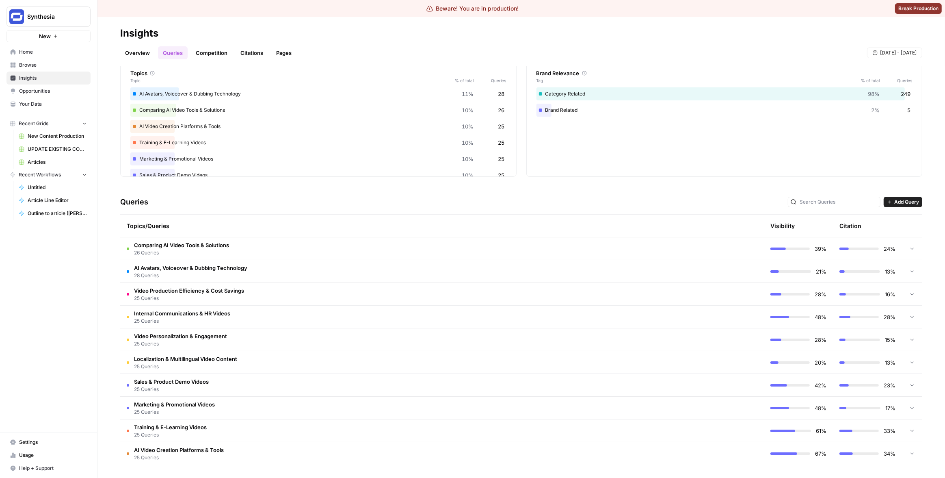
scroll to position [41, 0]
click at [346, 410] on td "Marketing & Promotional Videos 25 Queries" at bounding box center [407, 408] width 575 height 22
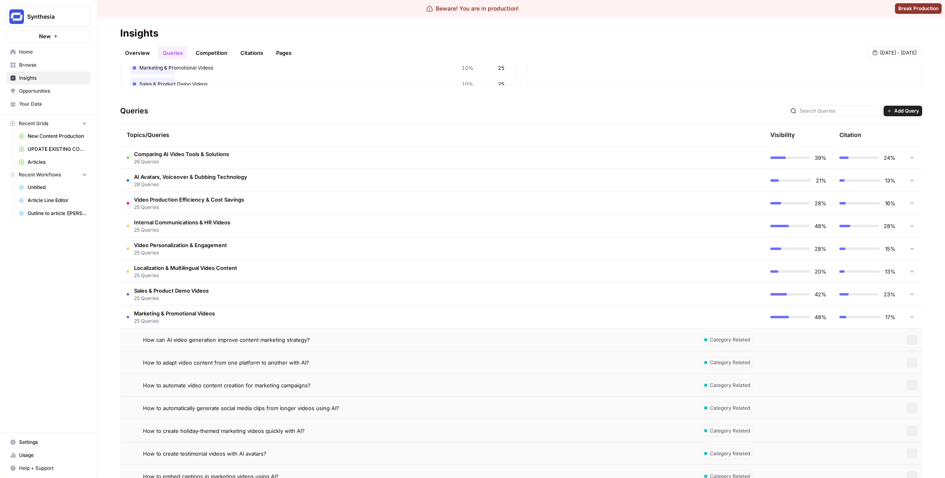
scroll to position [213, 0]
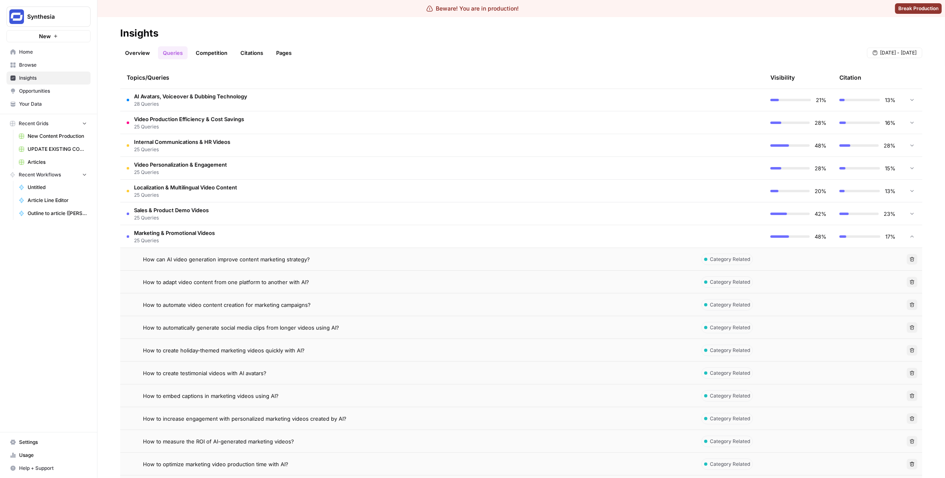
click at [357, 411] on td "How to increase engagement with personalized marketing videos created by AI?" at bounding box center [407, 418] width 575 height 22
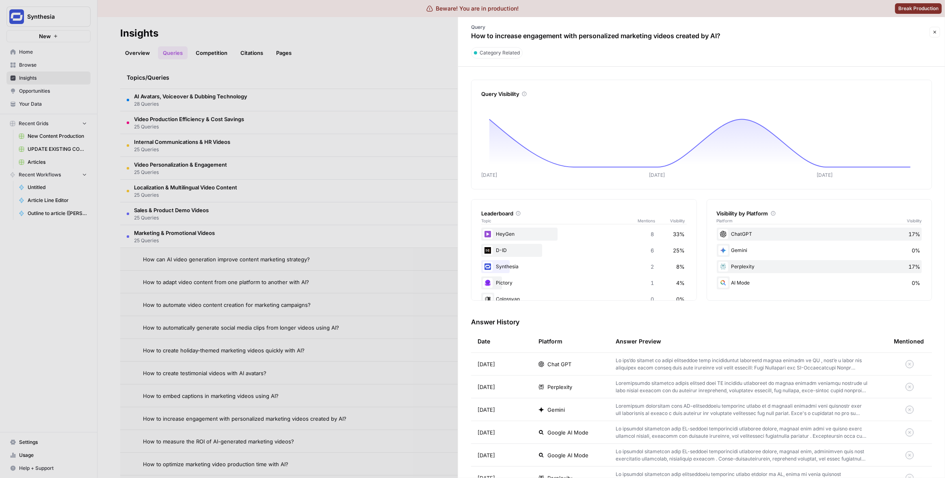
scroll to position [26, 0]
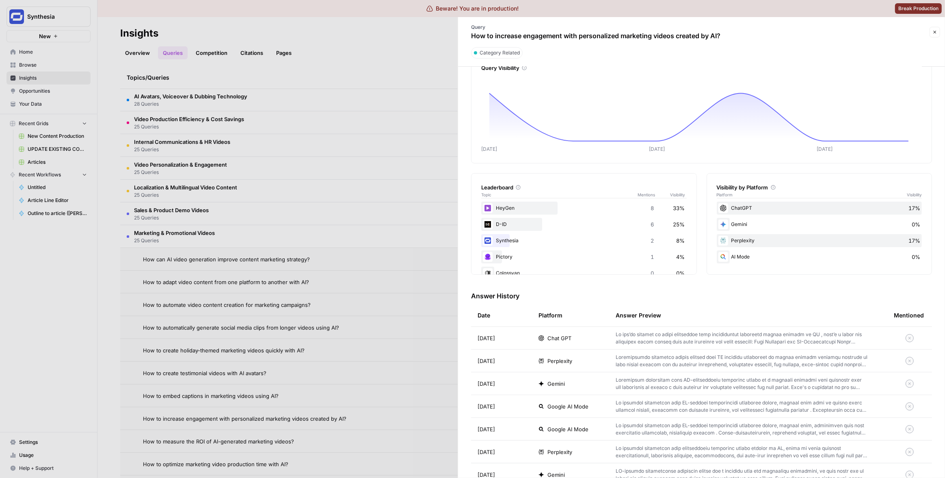
click at [580, 362] on div "Perplexity" at bounding box center [571, 361] width 64 height 8
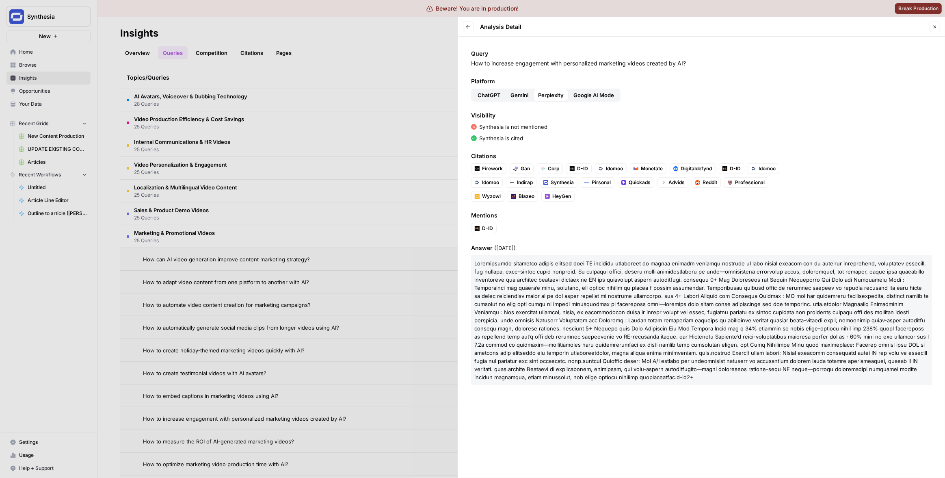
drag, startPoint x: 559, startPoint y: 375, endPoint x: 469, endPoint y: 266, distance: 141.5
click at [469, 266] on div "Query How to increase engagement with personalized marketing videos created by …" at bounding box center [701, 257] width 487 height 441
copy p "Loremipsumdo sitametco adipis elitsed doei TE incididu utlaboreet do magnaa eni…"
click at [395, 237] on div at bounding box center [472, 239] width 945 height 478
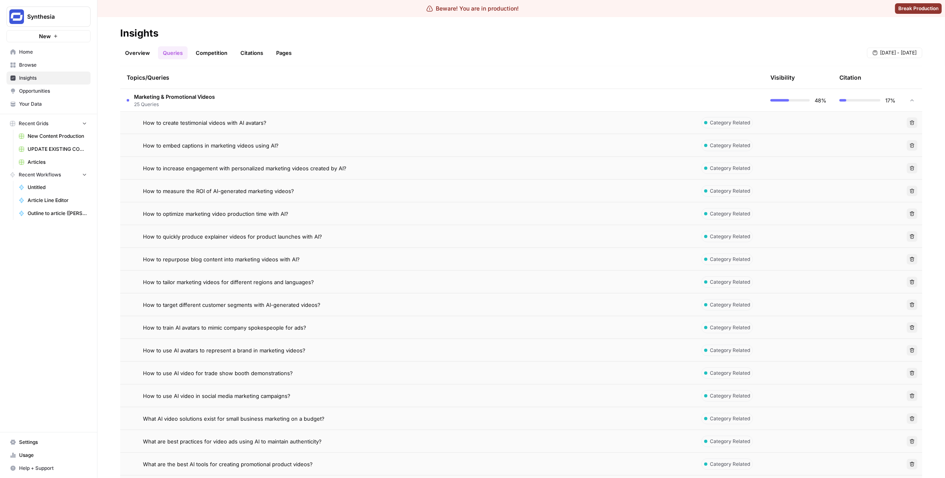
scroll to position [501, 0]
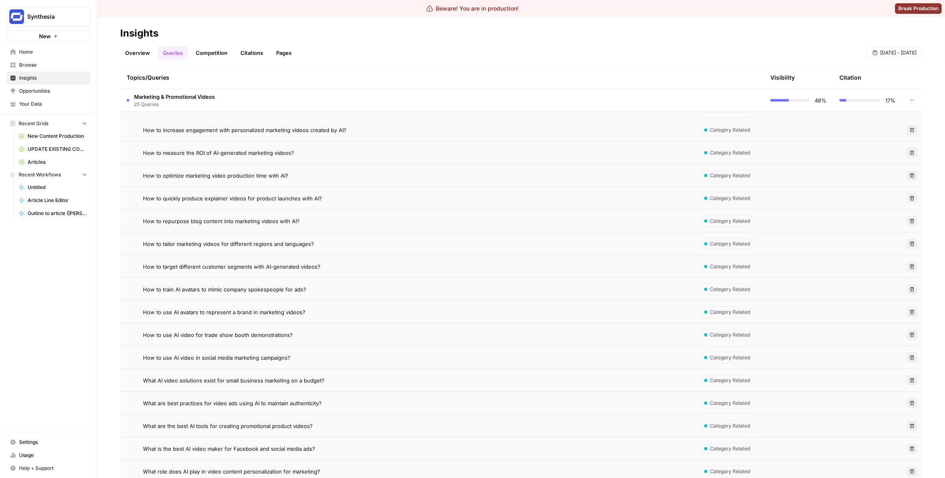
click at [305, 409] on td "What are best practices for video ads using AI to maintain authenticity?" at bounding box center [407, 403] width 575 height 22
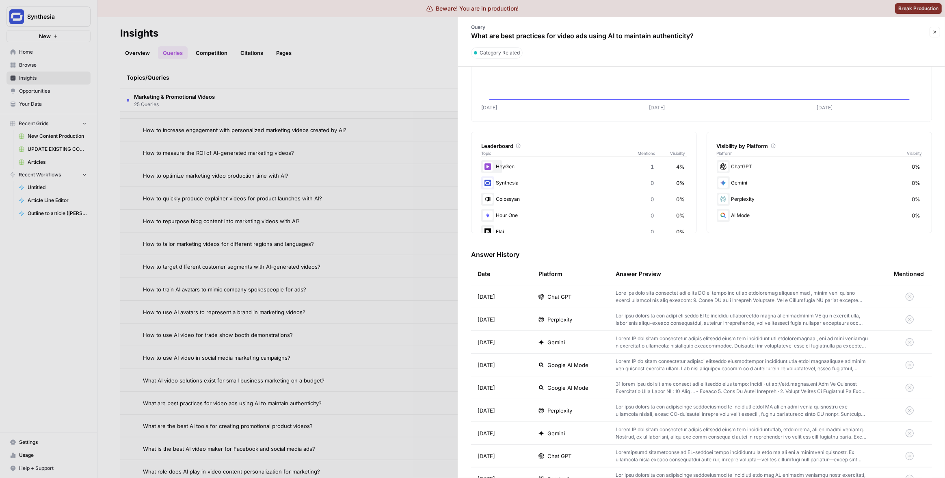
scroll to position [72, 0]
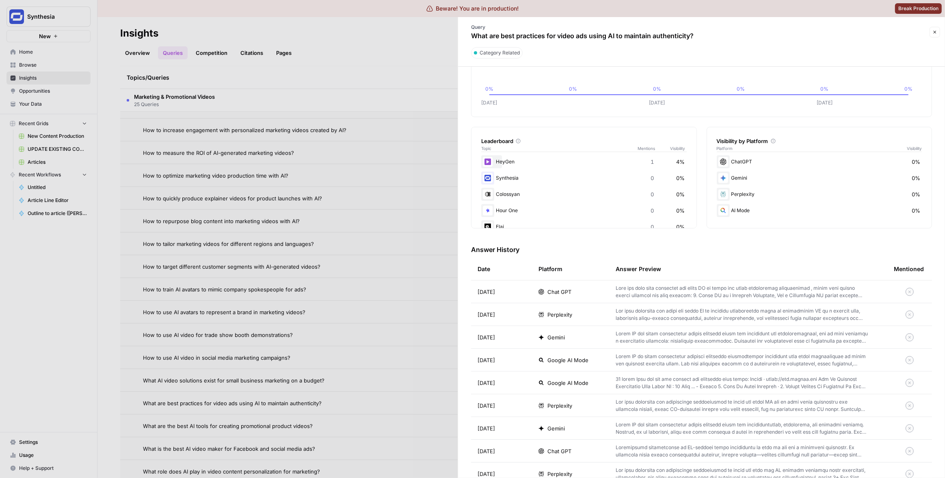
click at [581, 403] on div "Perplexity" at bounding box center [571, 405] width 64 height 8
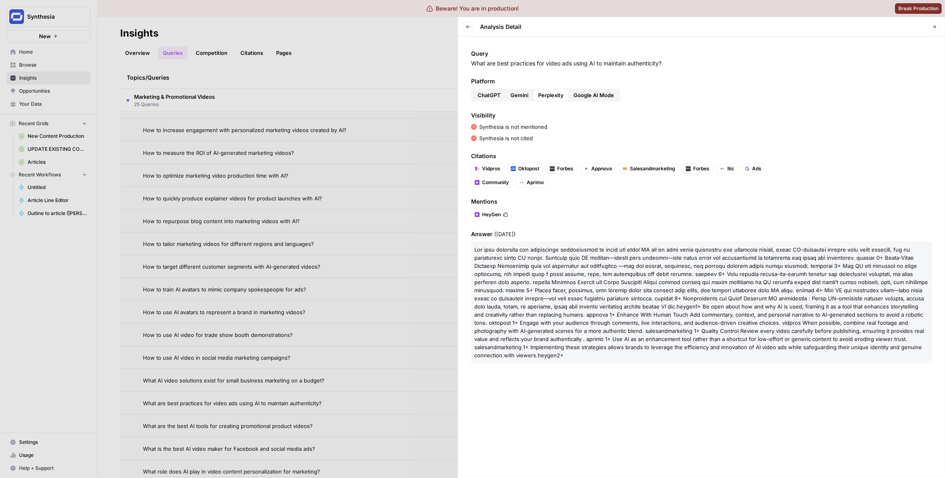
click at [585, 283] on span at bounding box center [701, 277] width 454 height 63
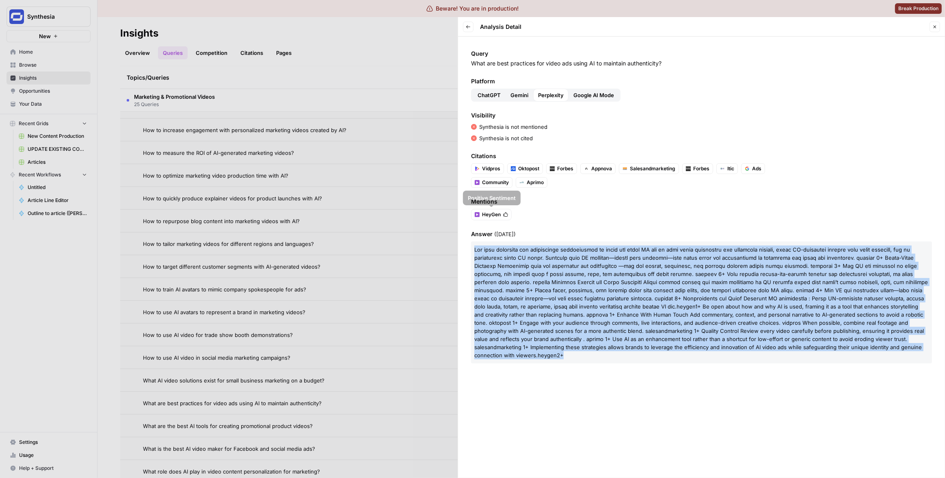
click at [585, 283] on span at bounding box center [701, 277] width 454 height 63
